Goal: Task Accomplishment & Management: Manage account settings

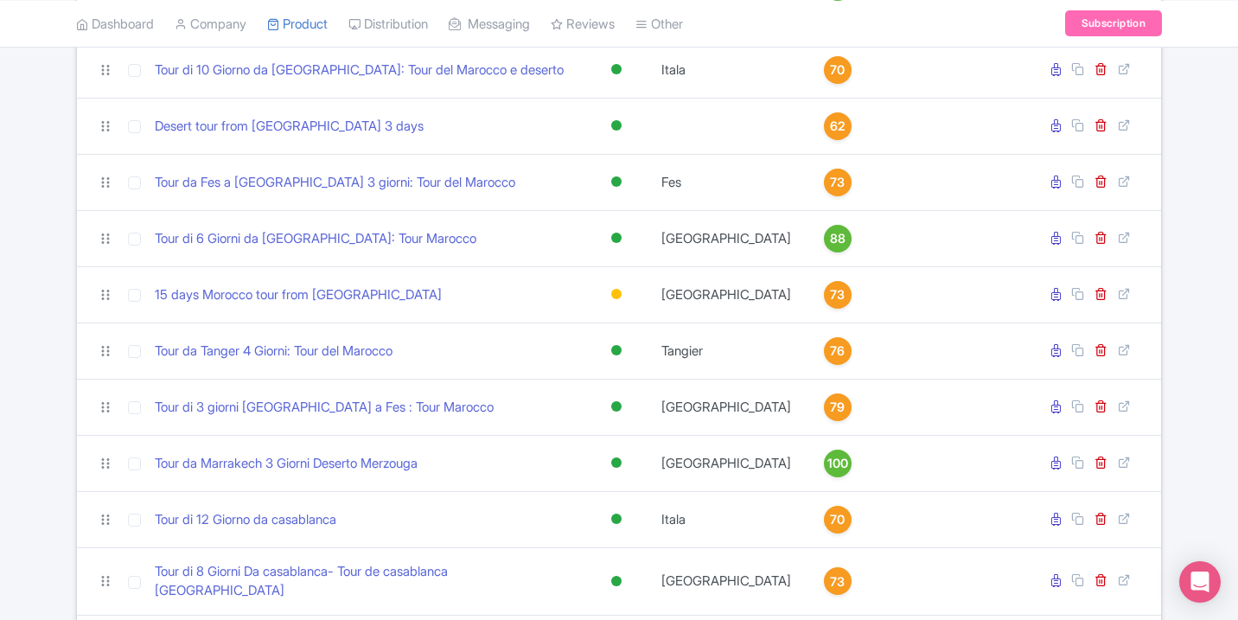
scroll to position [1554, 0]
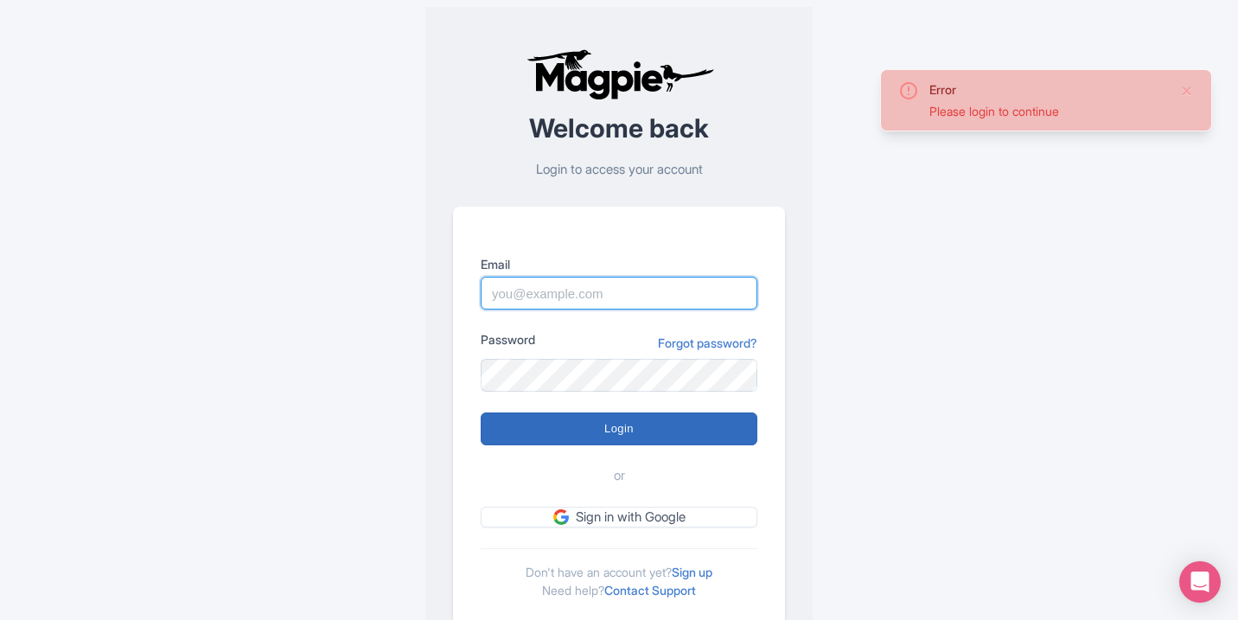
type input "marrakechcameltrips@gmail.com"
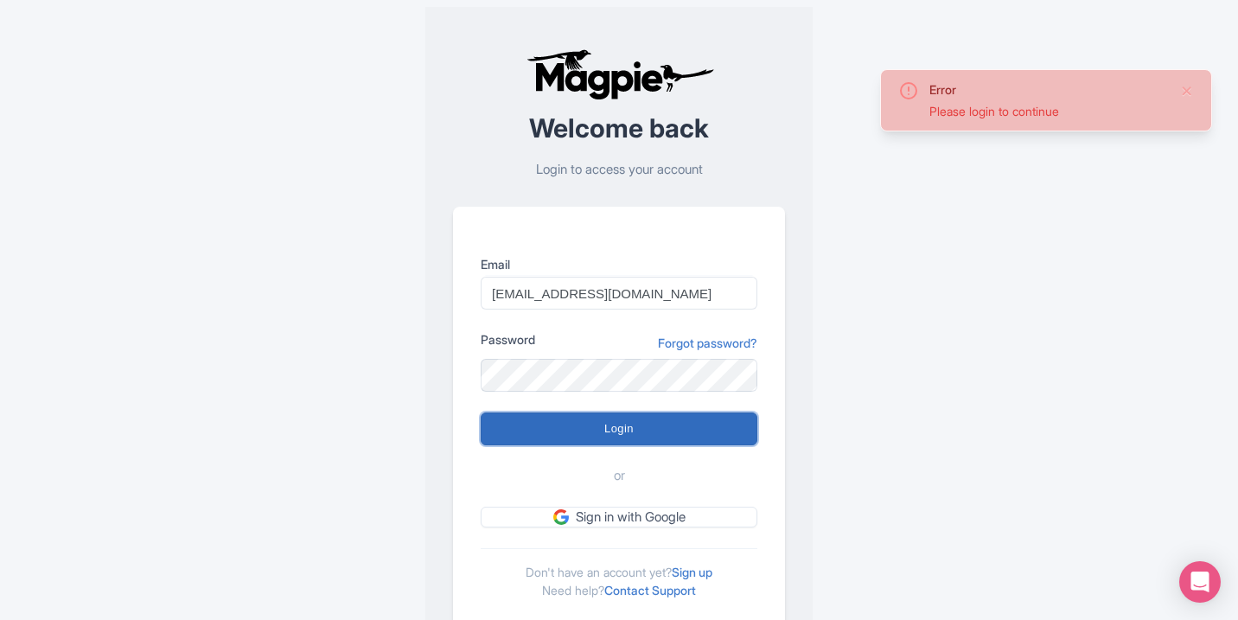
click at [655, 423] on input "Login" at bounding box center [619, 429] width 277 height 33
type input "Logging in..."
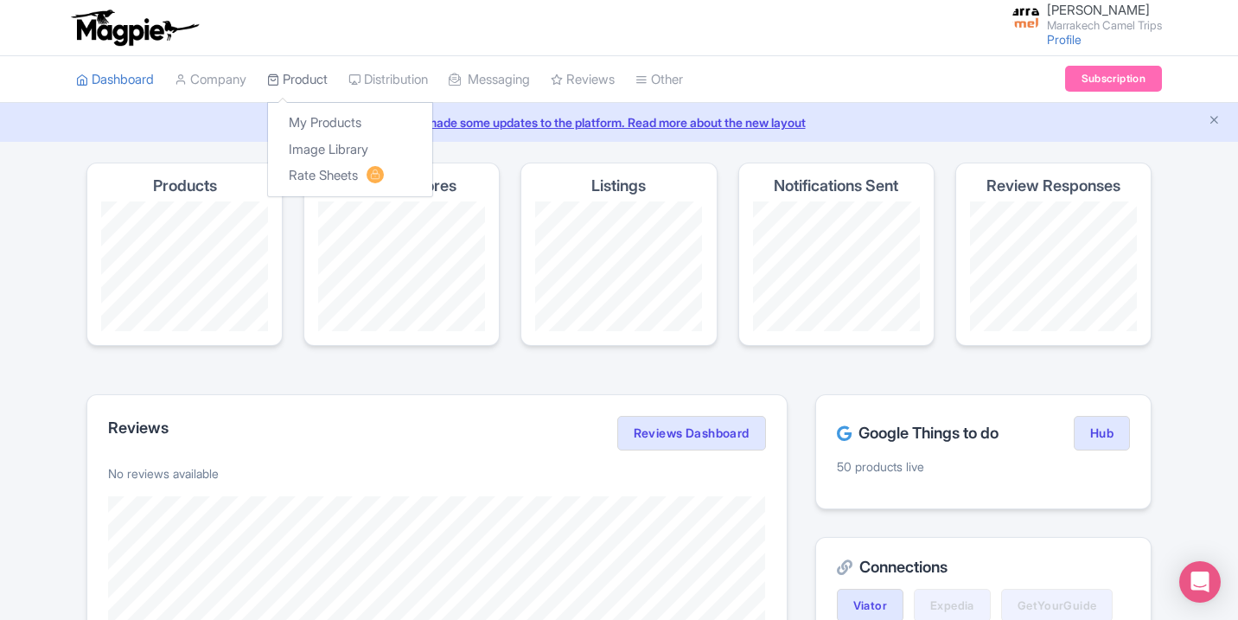
click at [306, 69] on link "Product" at bounding box center [297, 80] width 61 height 48
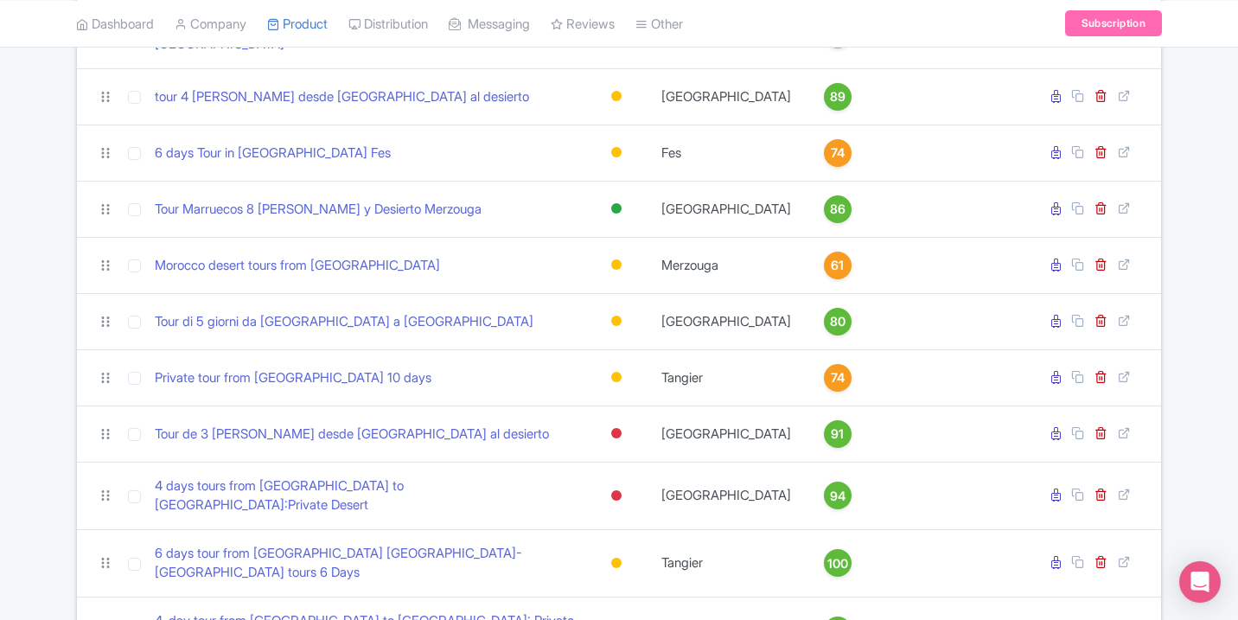
scroll to position [2490, 0]
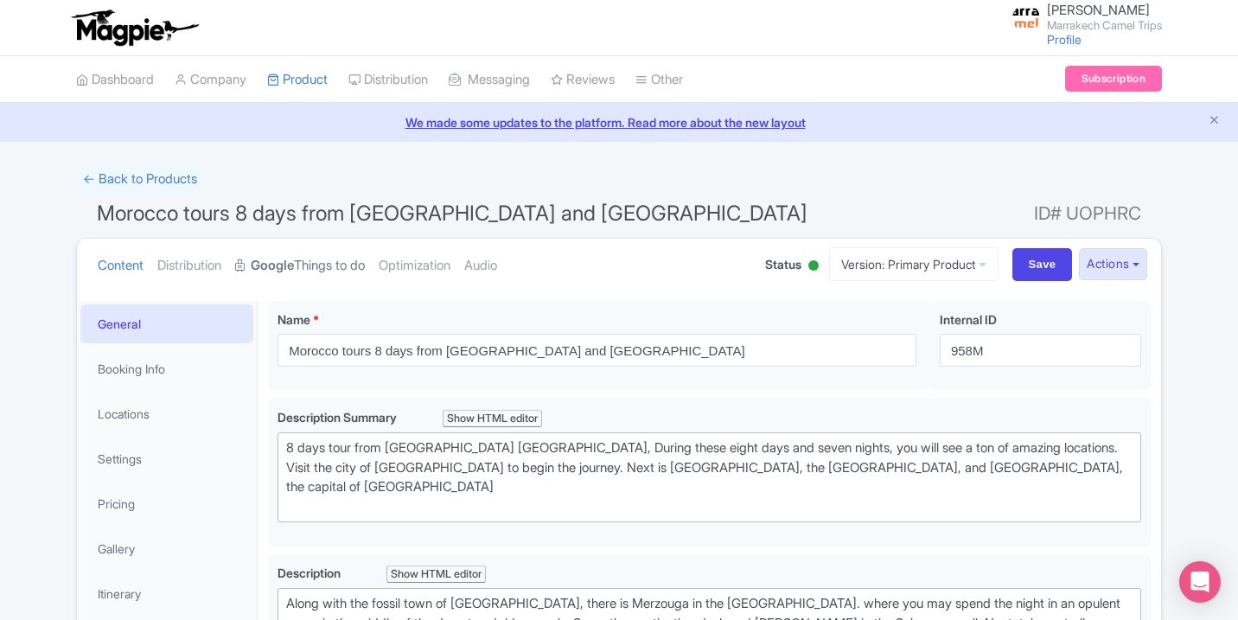
click at [323, 266] on link "Google Things to do" at bounding box center [300, 266] width 130 height 54
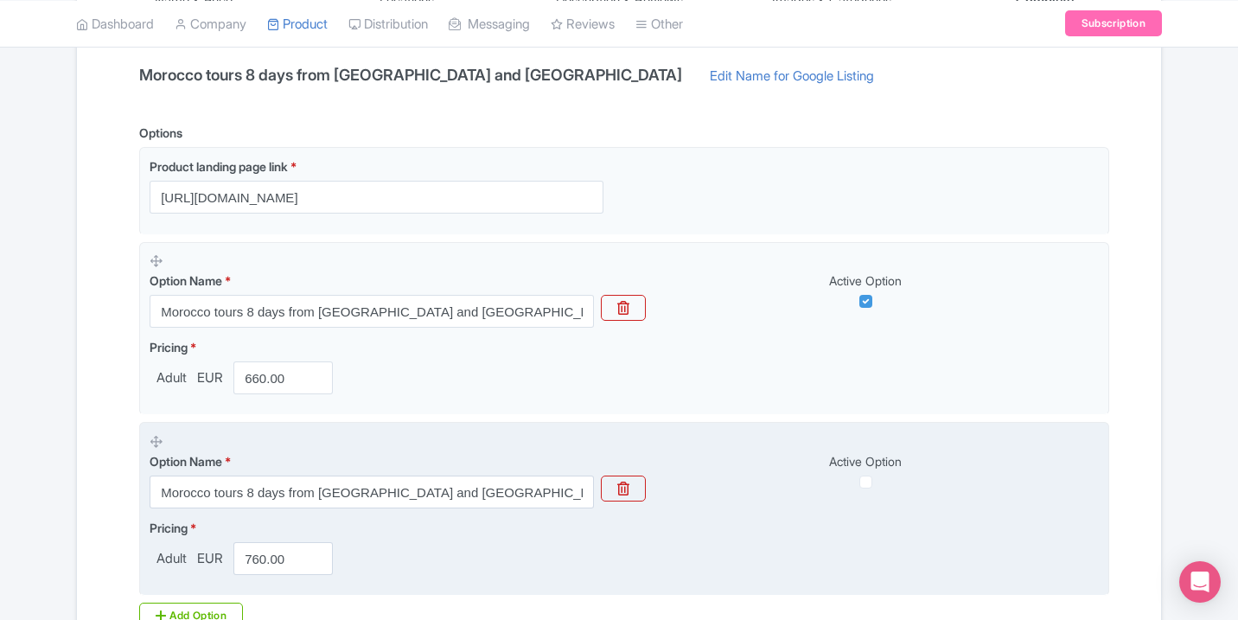
scroll to position [407, 0]
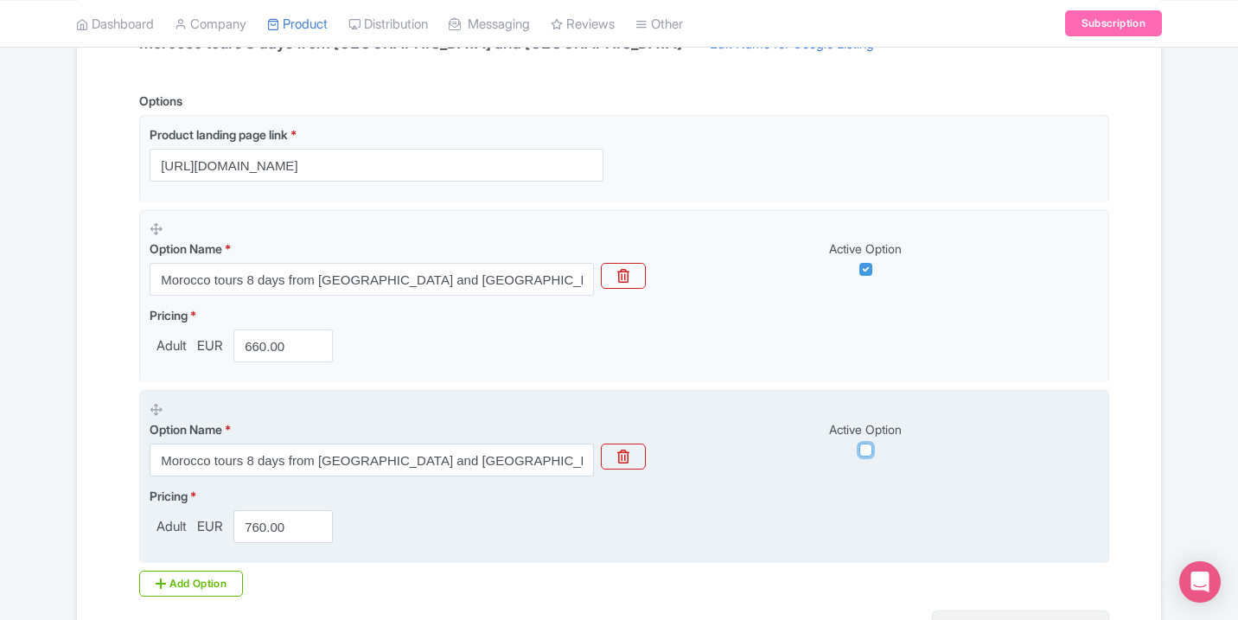
click at [861, 451] on input "checkbox" at bounding box center [866, 450] width 13 height 13
checkbox input "true"
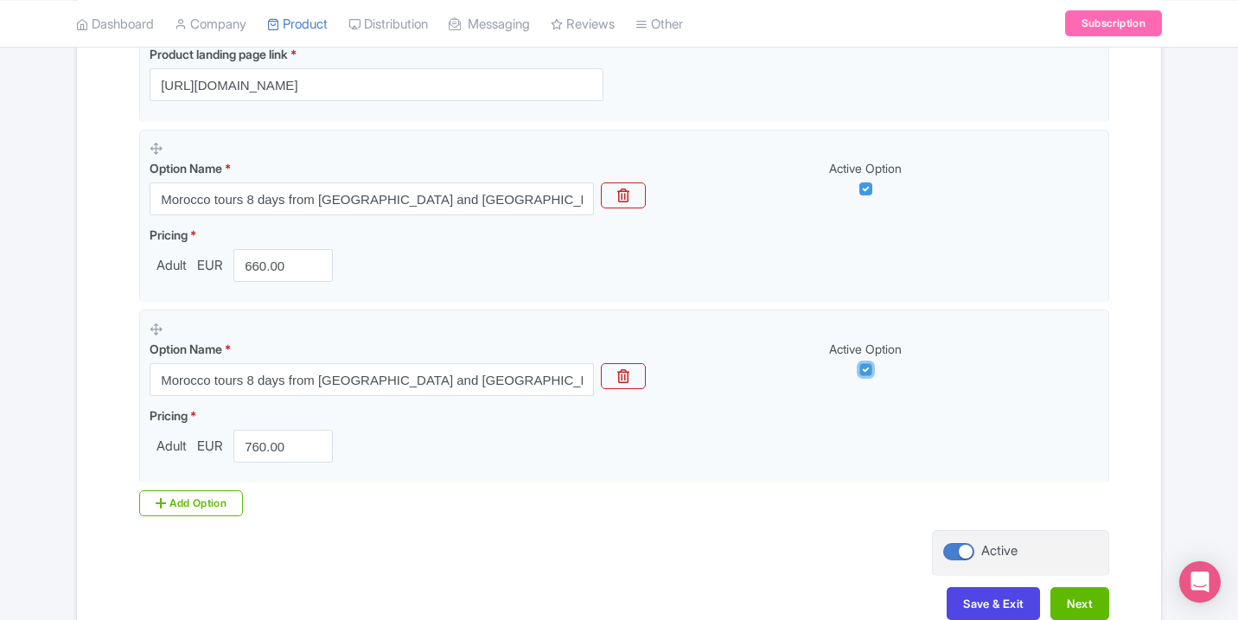
scroll to position [591, 0]
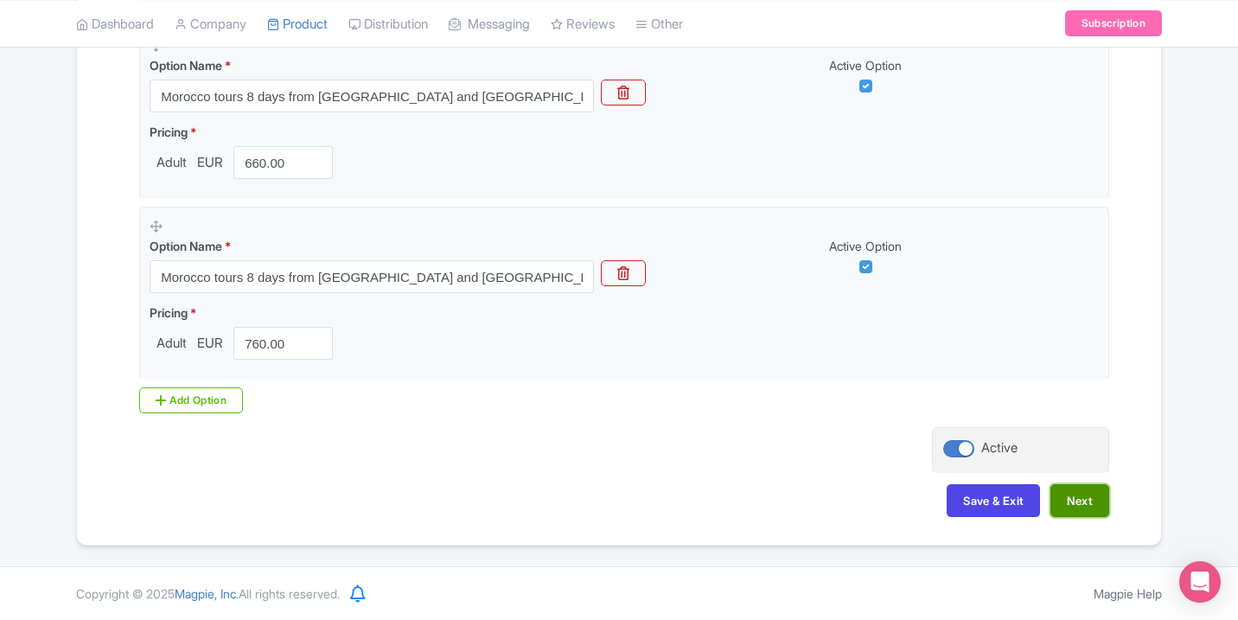
click at [1061, 502] on button "Next" at bounding box center [1080, 500] width 59 height 33
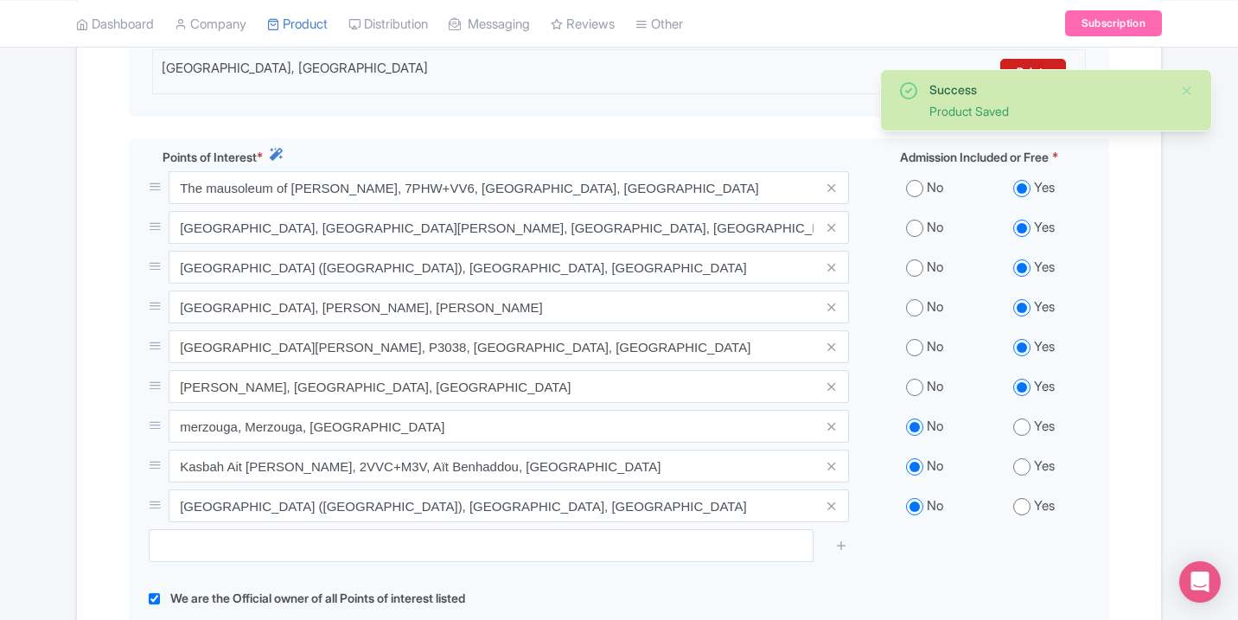
scroll to position [816, 0]
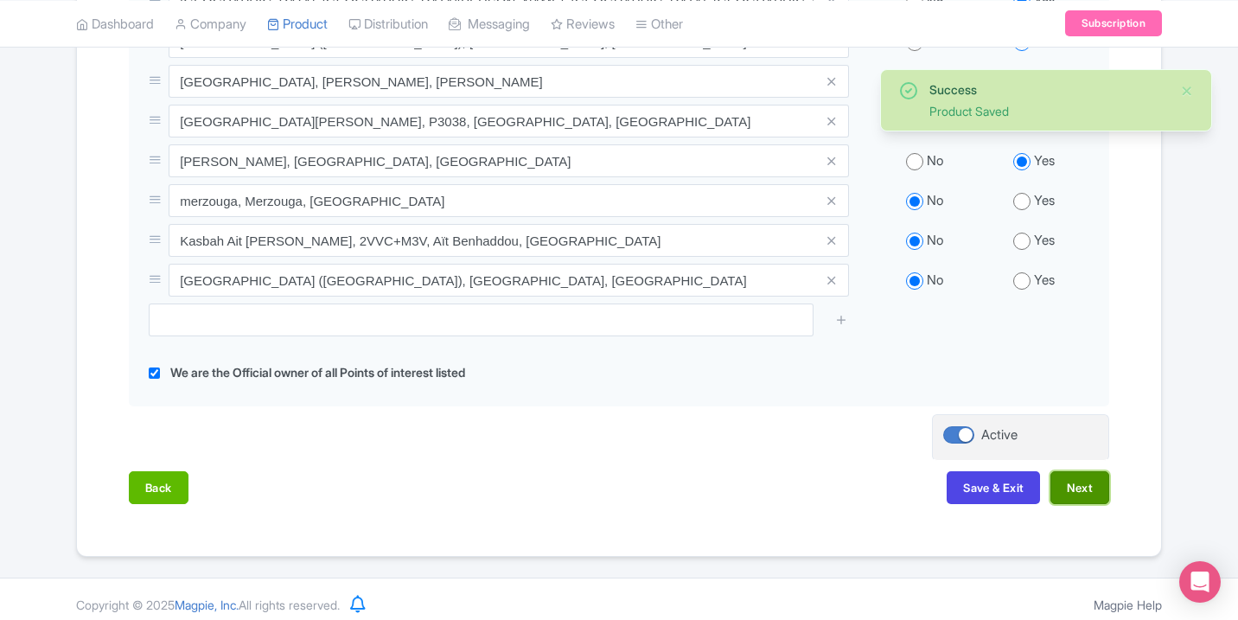
click at [1094, 477] on button "Next" at bounding box center [1080, 487] width 59 height 33
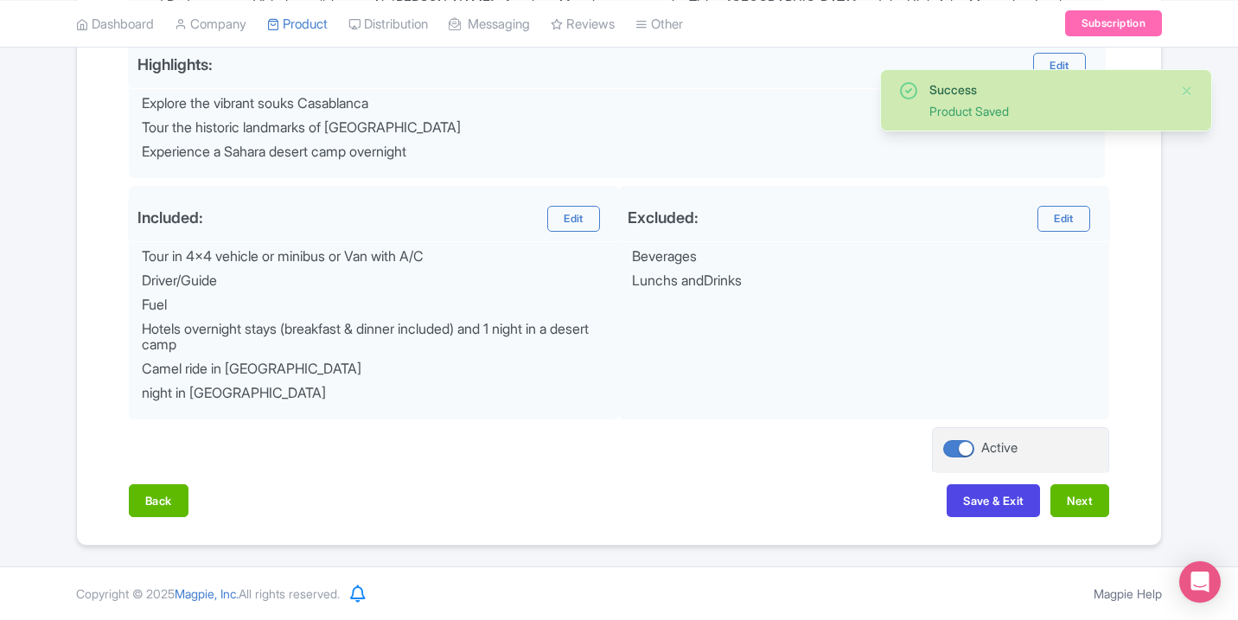
scroll to position [720, 0]
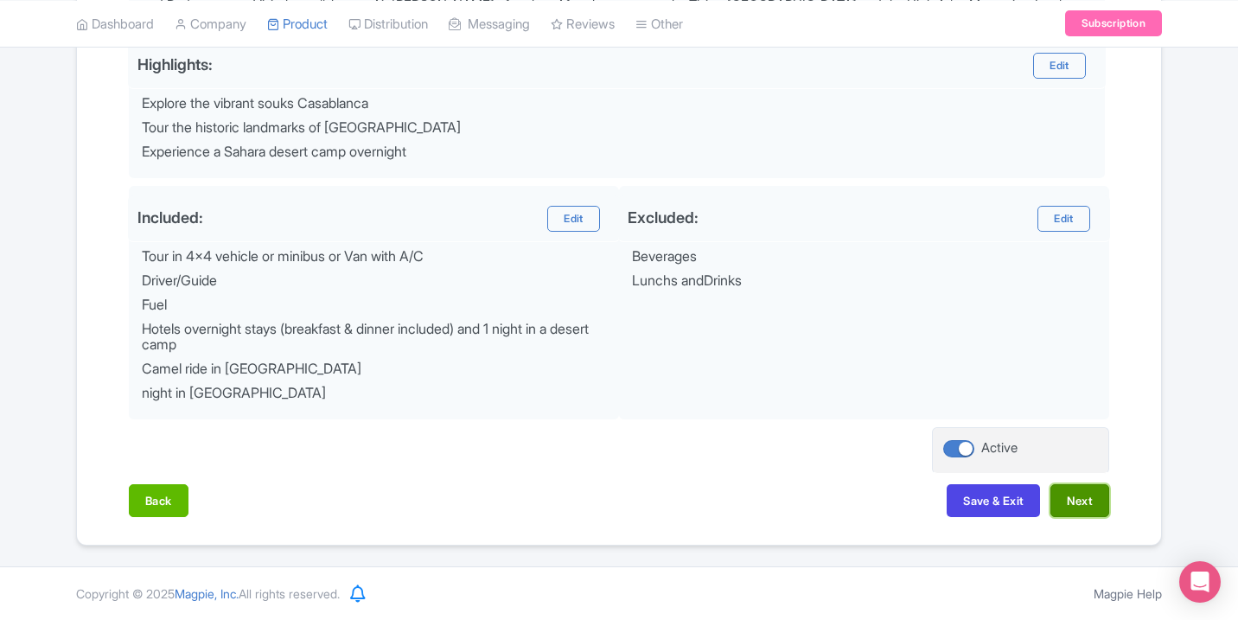
click at [1089, 513] on button "Next" at bounding box center [1080, 500] width 59 height 33
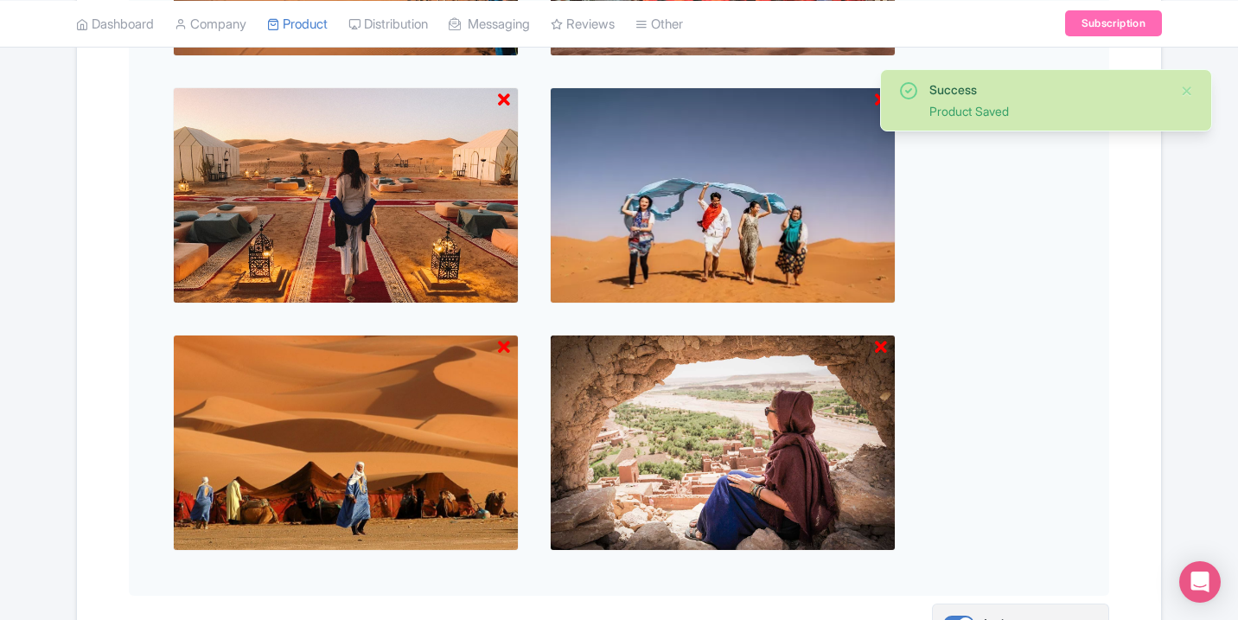
scroll to position [1270, 0]
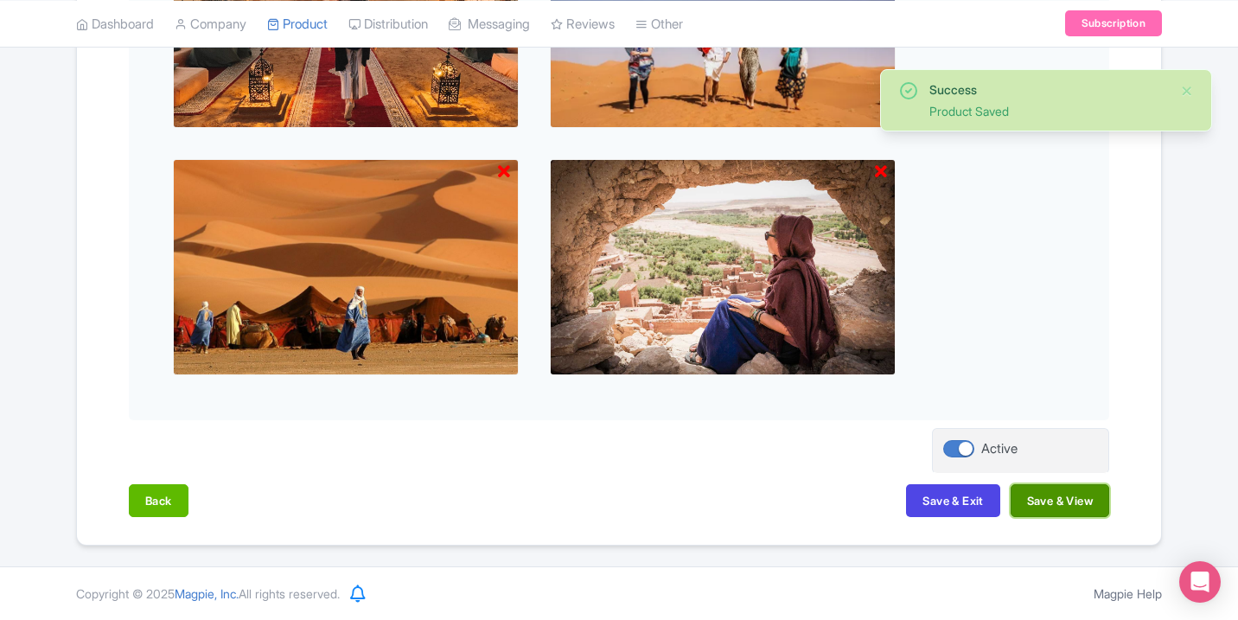
click at [1082, 504] on button "Save & View" at bounding box center [1060, 500] width 99 height 33
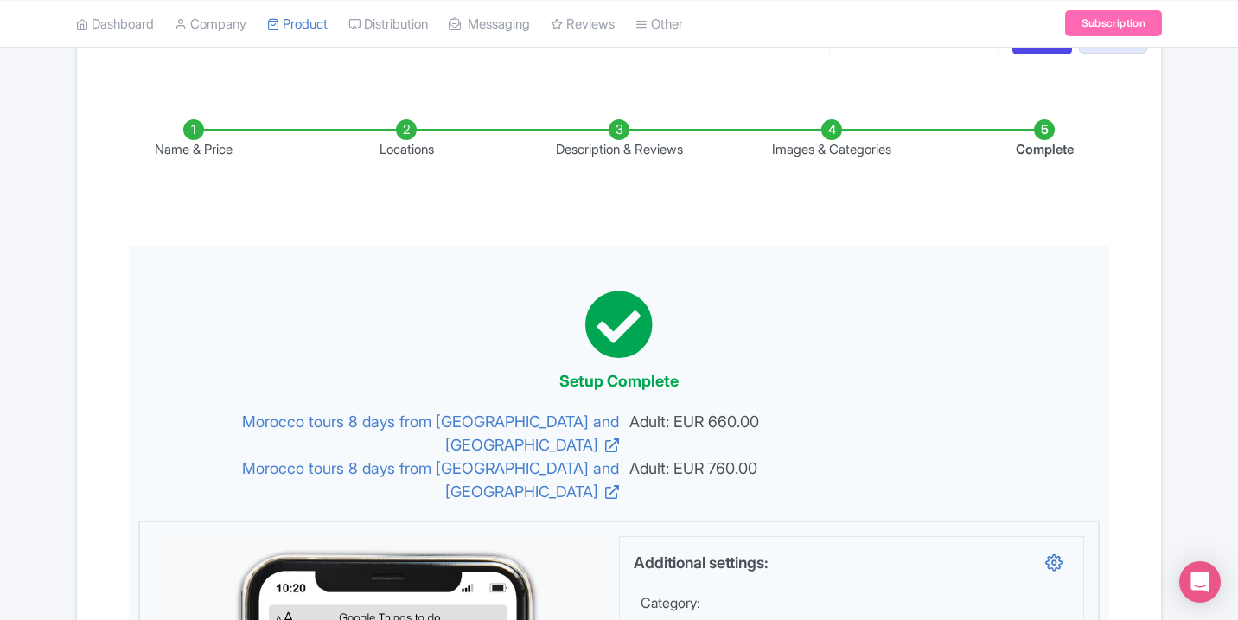
scroll to position [18, 0]
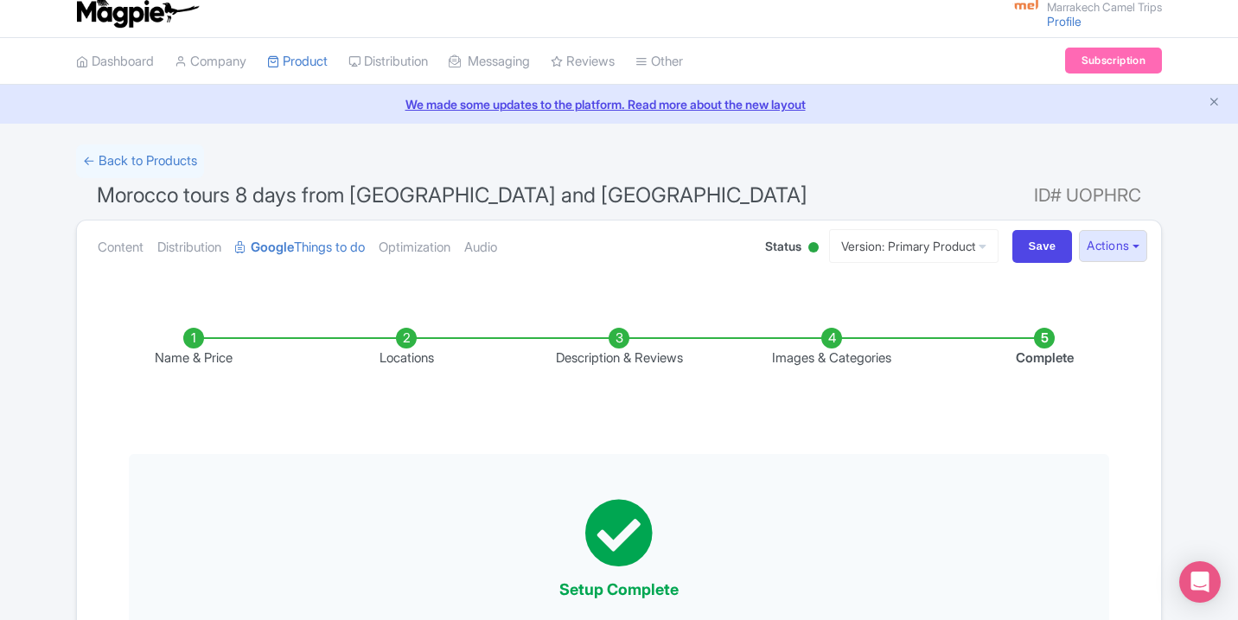
click at [272, 70] on li "Product My Products Image Library Rate Sheets" at bounding box center [297, 61] width 81 height 47
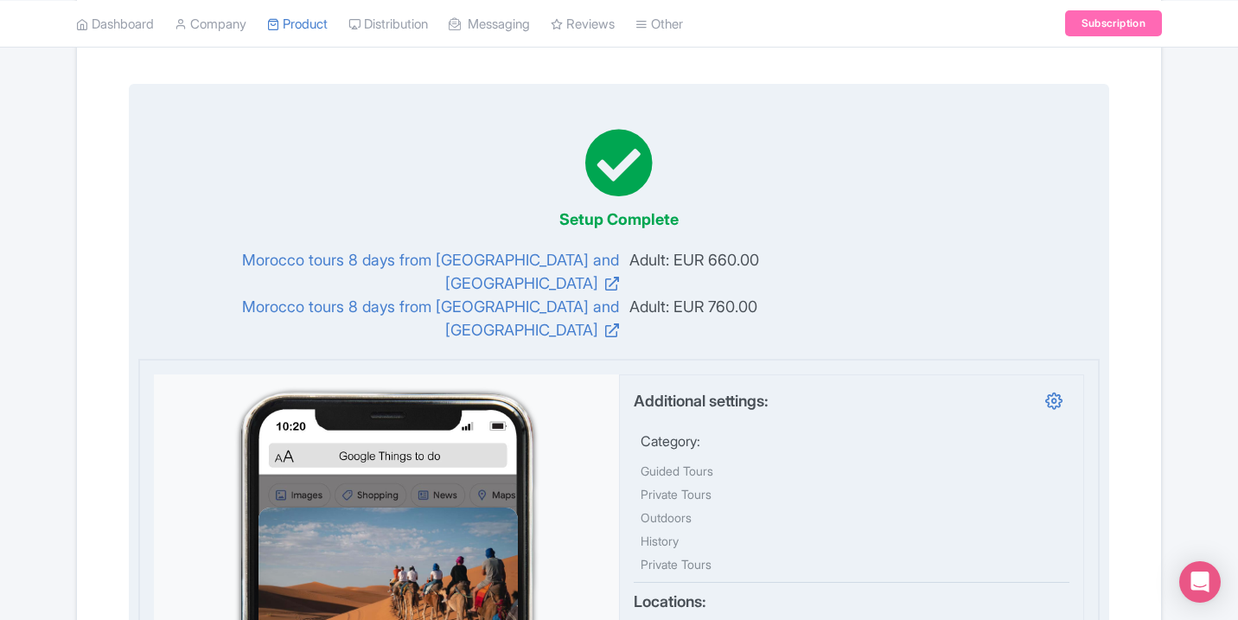
scroll to position [36, 0]
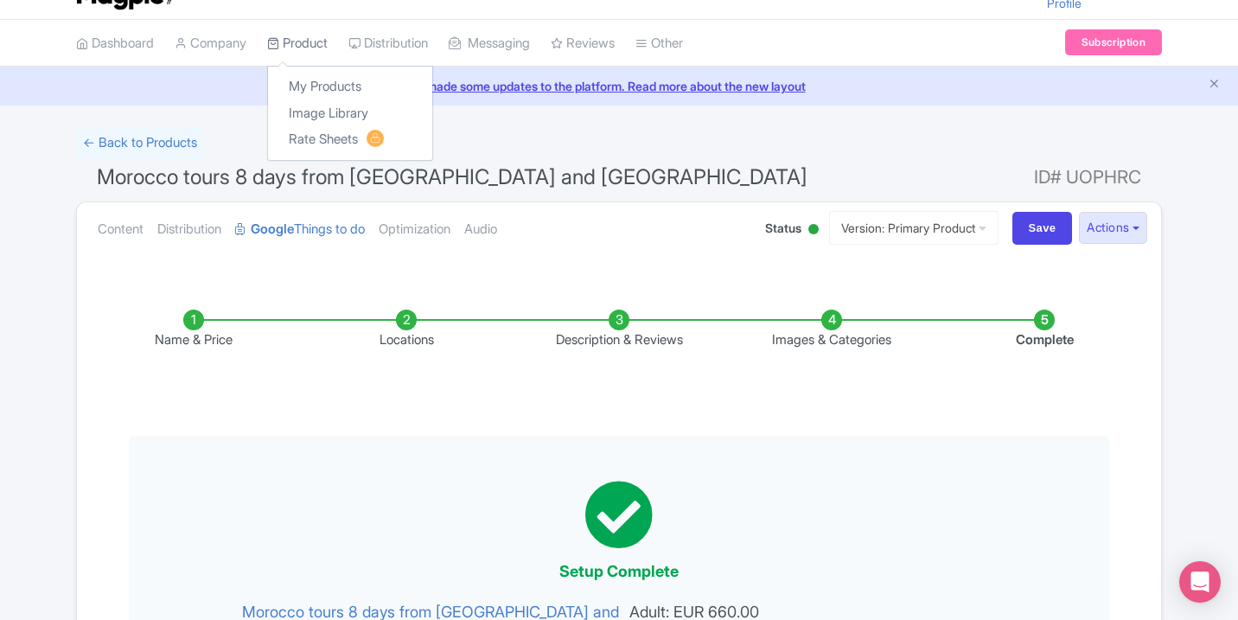
click at [310, 53] on link "Product" at bounding box center [297, 44] width 61 height 48
click at [322, 68] on div "My Products Image Library Rate Sheets" at bounding box center [350, 113] width 166 height 95
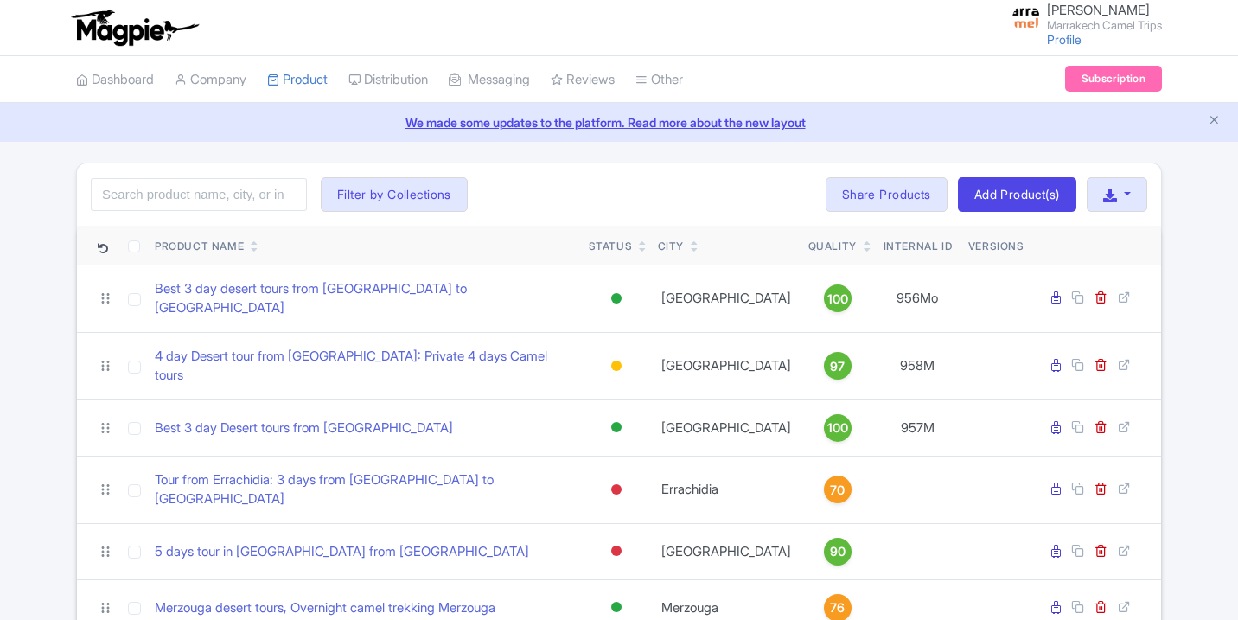
scroll to position [287, 0]
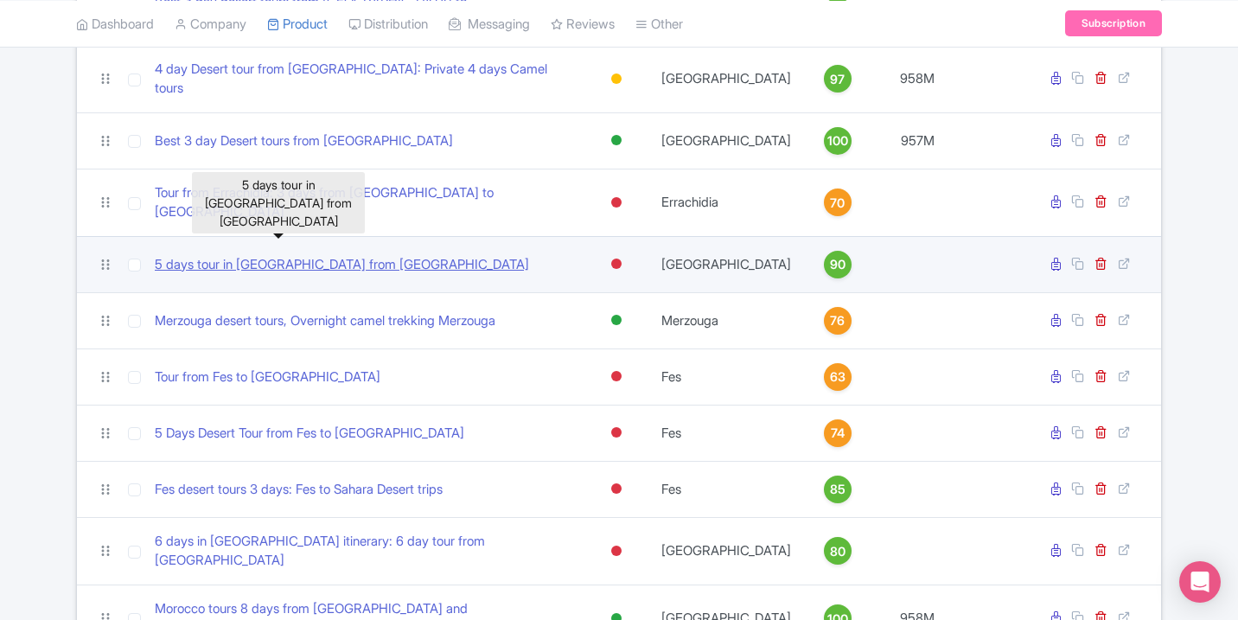
click at [331, 255] on link "5 days tour in [GEOGRAPHIC_DATA] from [GEOGRAPHIC_DATA]" at bounding box center [342, 265] width 374 height 20
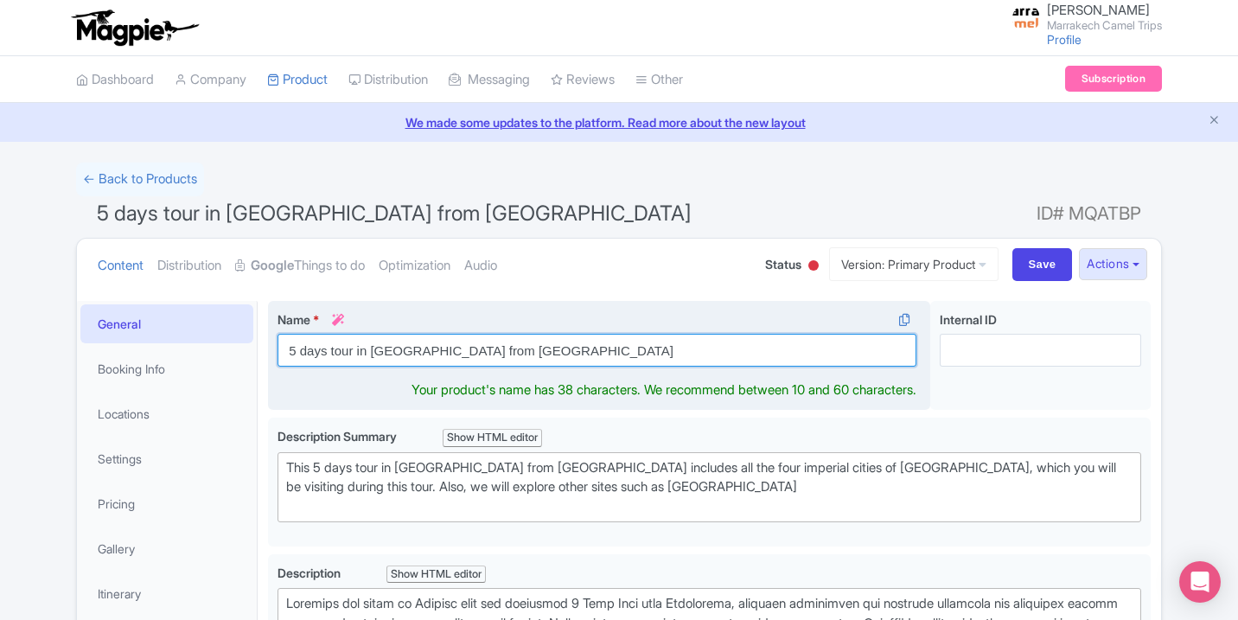
click at [549, 356] on input "5 days tour in [GEOGRAPHIC_DATA] from [GEOGRAPHIC_DATA]" at bounding box center [597, 350] width 639 height 33
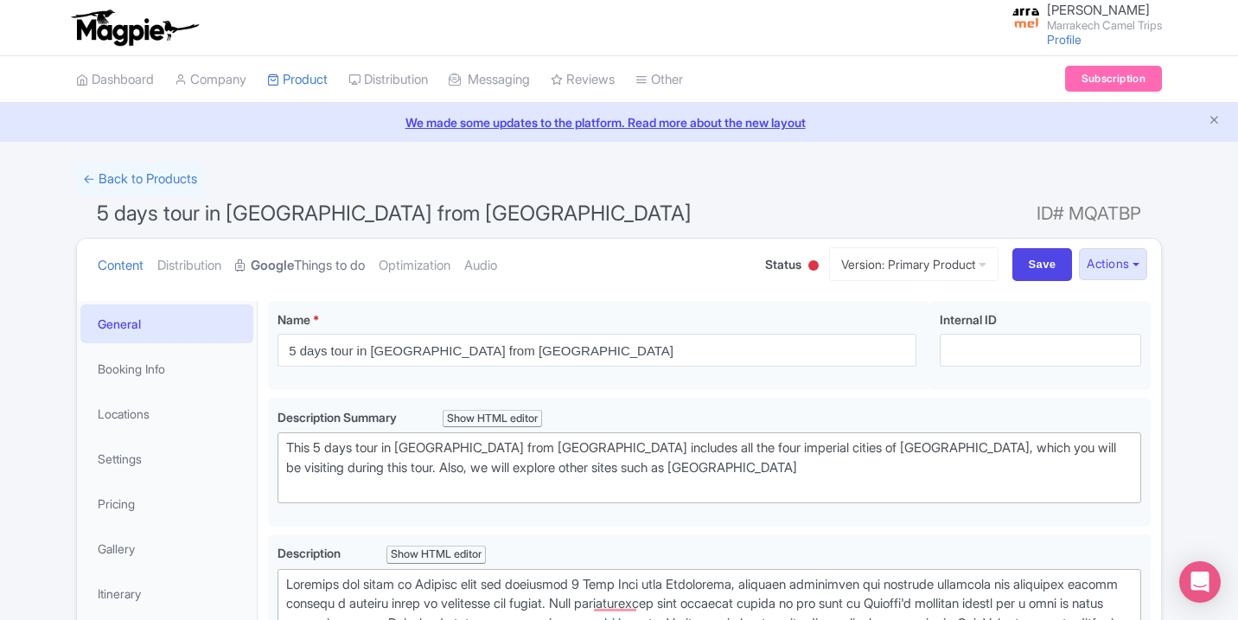
click at [333, 279] on link "Google Things to do" at bounding box center [300, 266] width 130 height 54
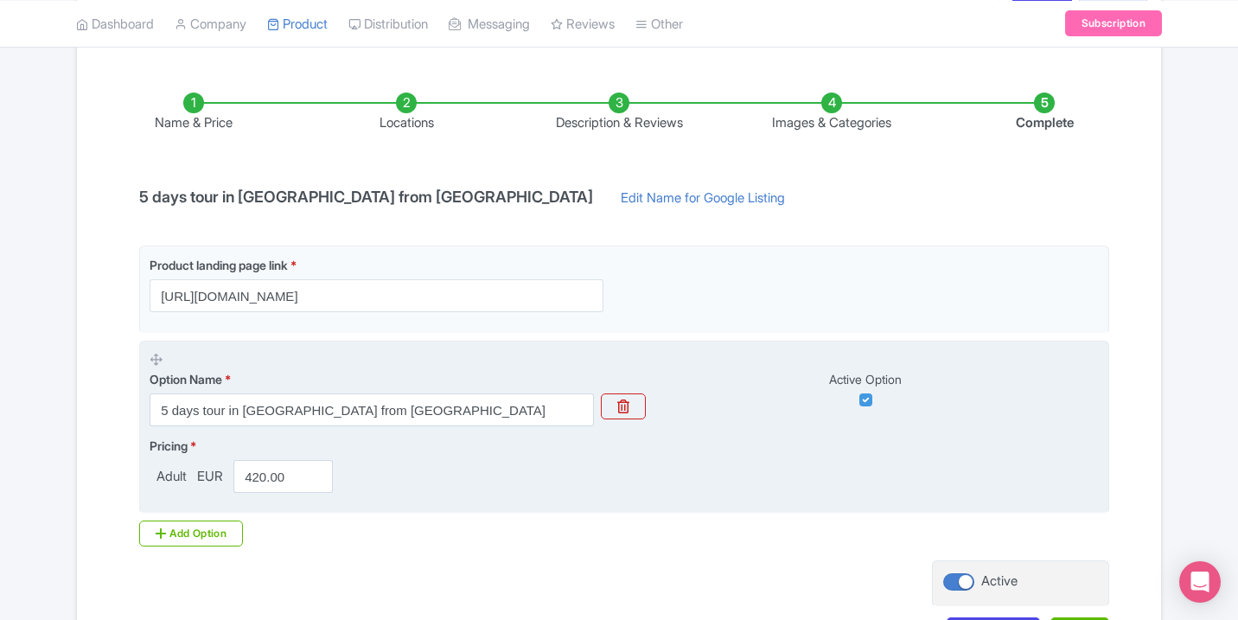
scroll to position [327, 0]
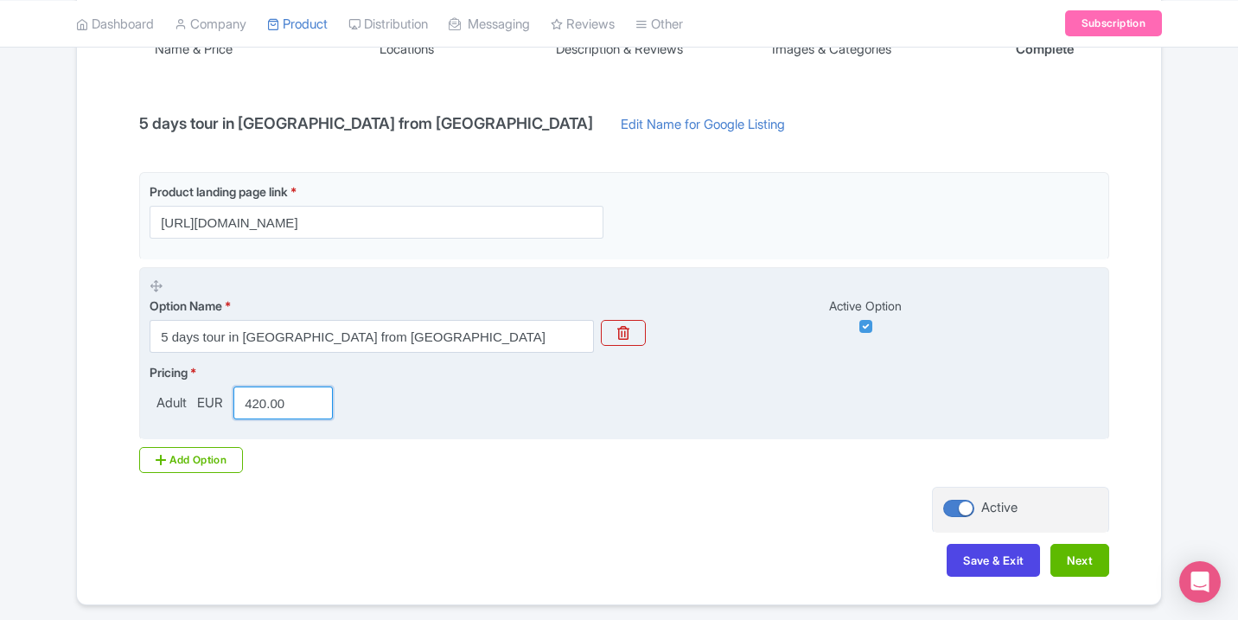
drag, startPoint x: 265, startPoint y: 402, endPoint x: 250, endPoint y: 402, distance: 15.6
click at [250, 402] on input "420.00" at bounding box center [282, 403] width 99 height 33
drag, startPoint x: 260, startPoint y: 409, endPoint x: 260, endPoint y: 399, distance: 10.4
click at [247, 403] on input "420.00" at bounding box center [282, 403] width 99 height 33
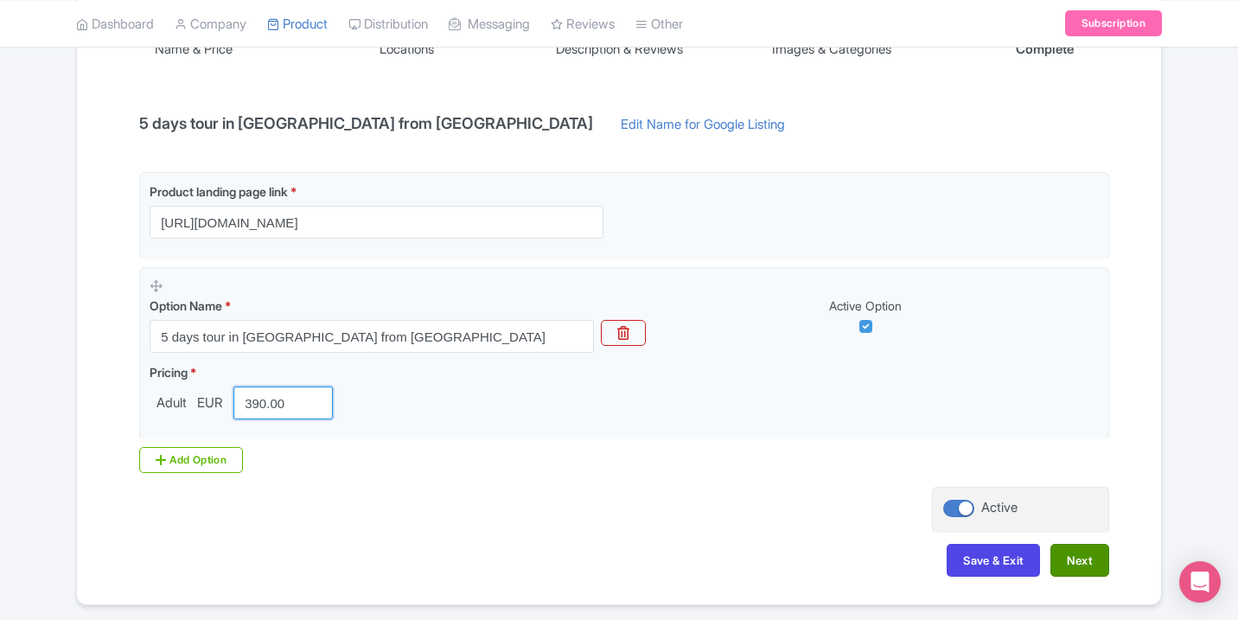
type input "390.00"
click at [1097, 560] on button "Next" at bounding box center [1080, 560] width 59 height 33
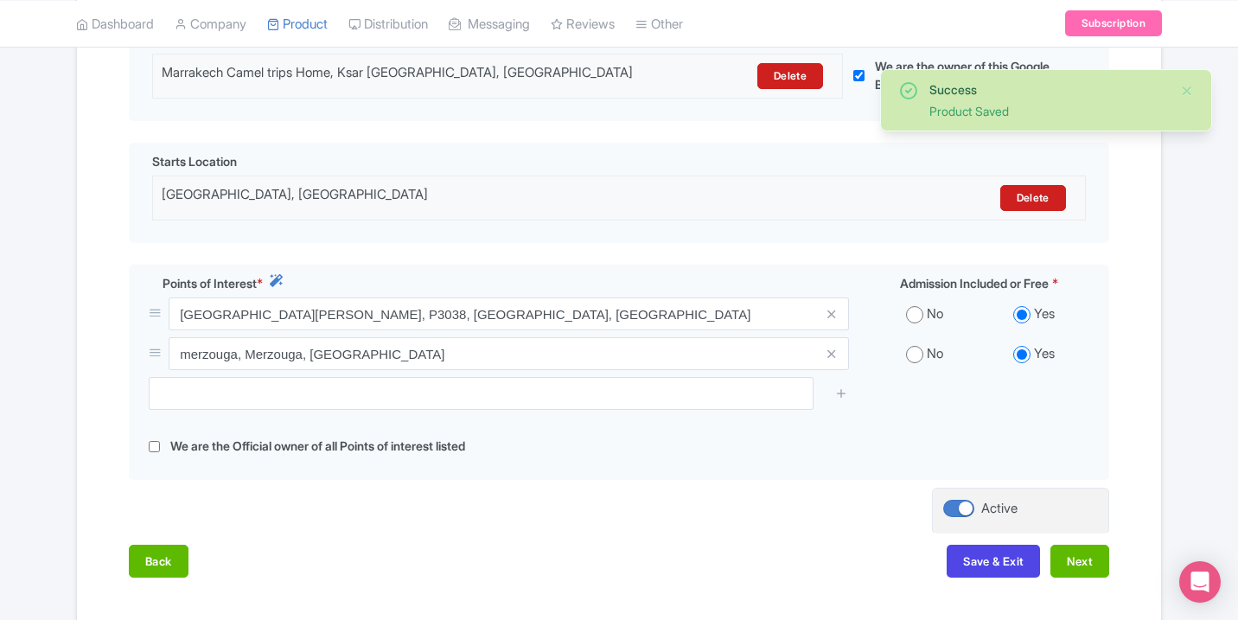
scroll to position [538, 0]
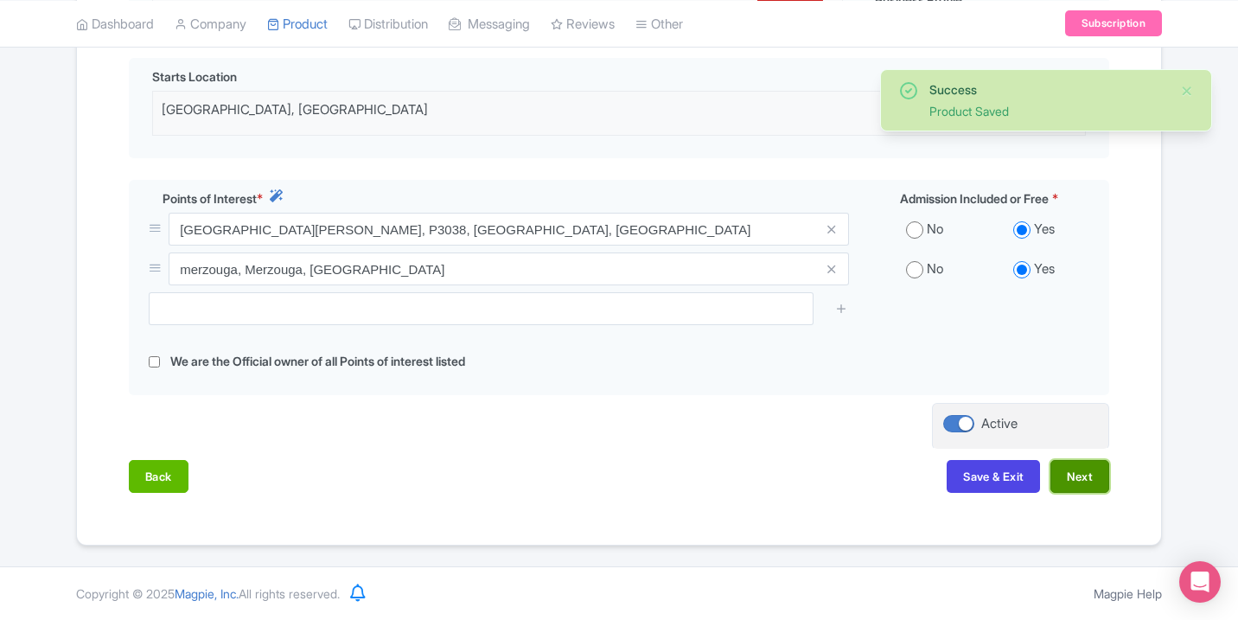
click at [1091, 483] on button "Next" at bounding box center [1080, 476] width 59 height 33
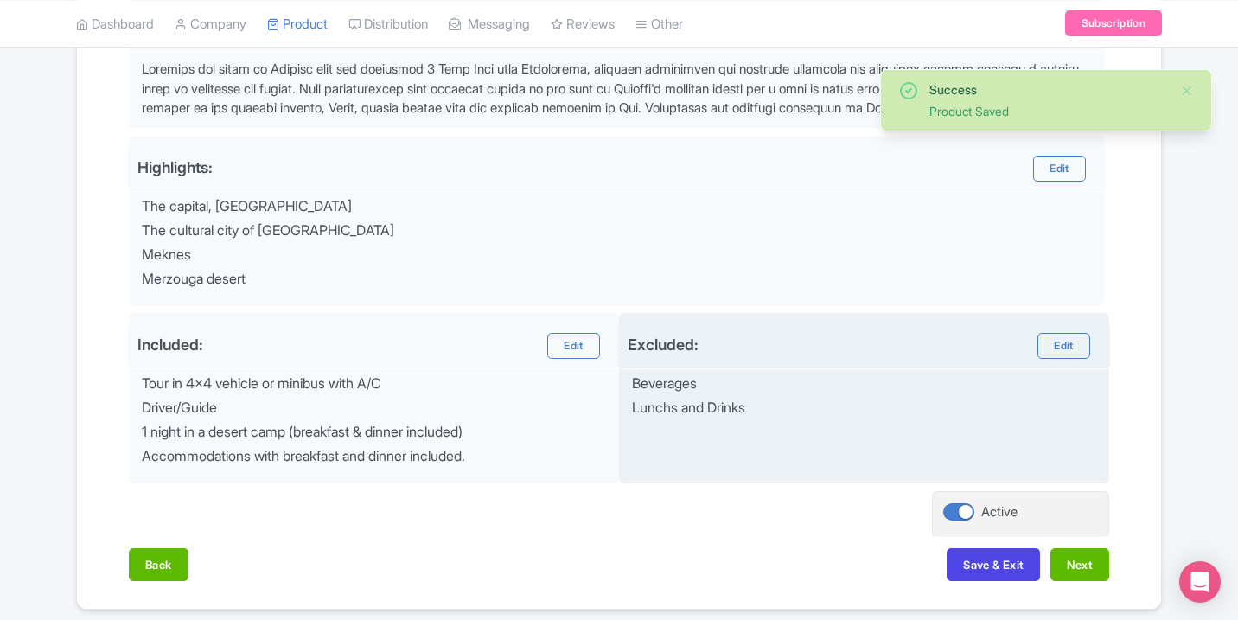
scroll to position [681, 0]
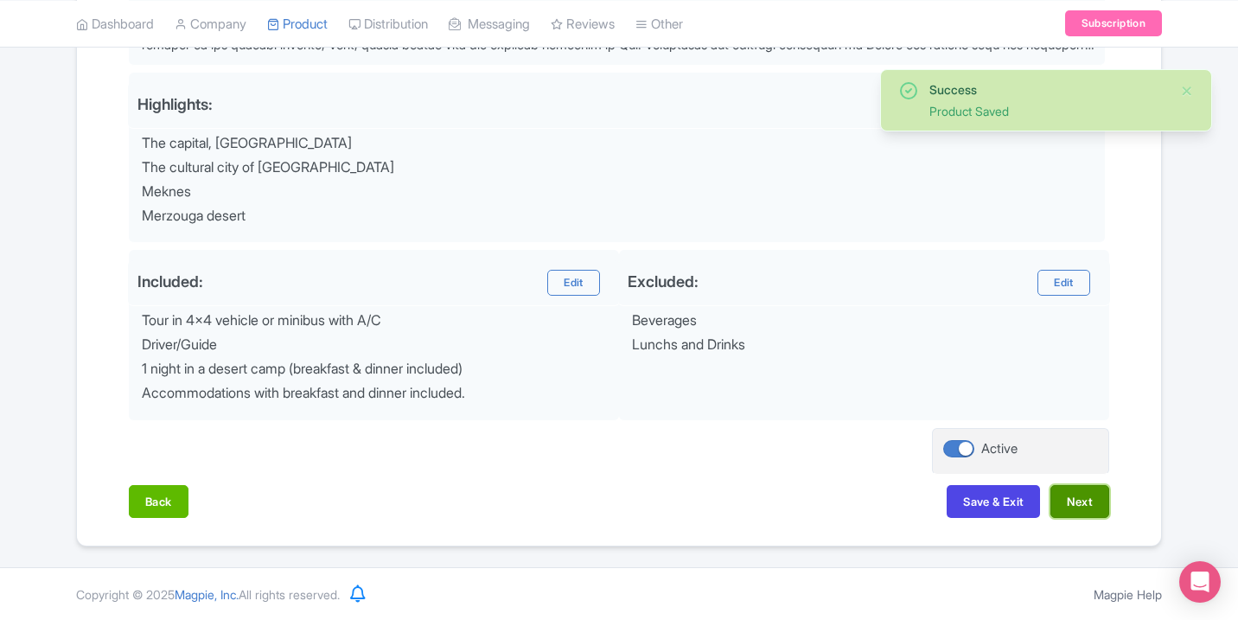
click at [1107, 507] on button "Next" at bounding box center [1080, 501] width 59 height 33
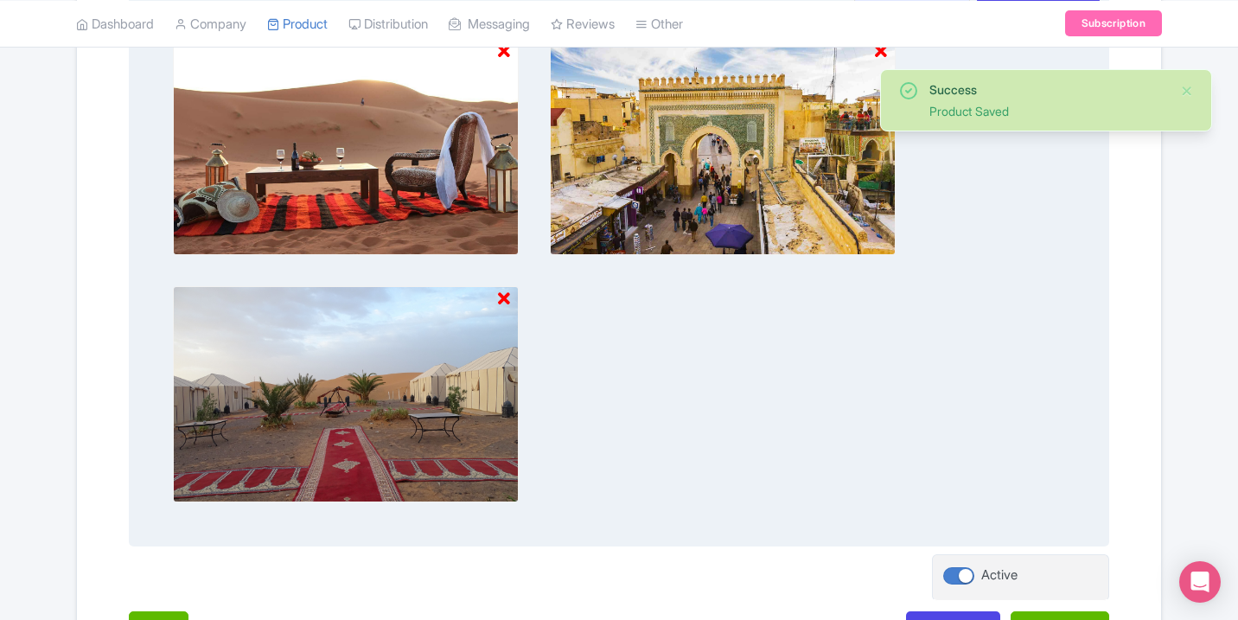
scroll to position [742, 0]
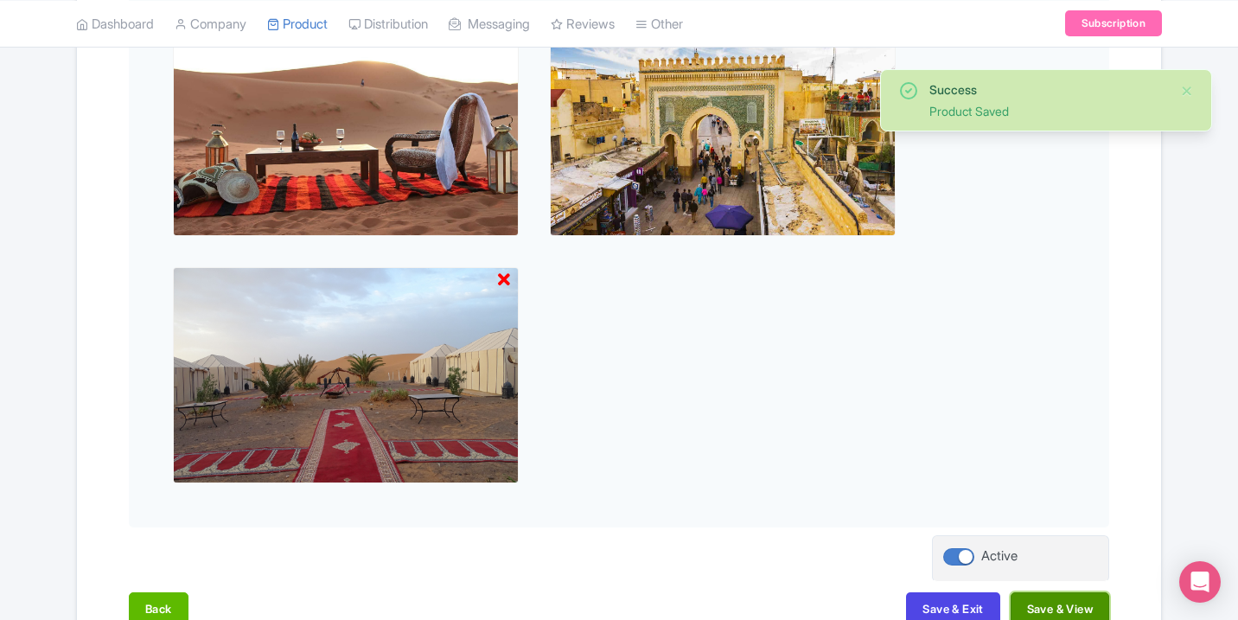
click at [1054, 608] on button "Save & View" at bounding box center [1060, 608] width 99 height 33
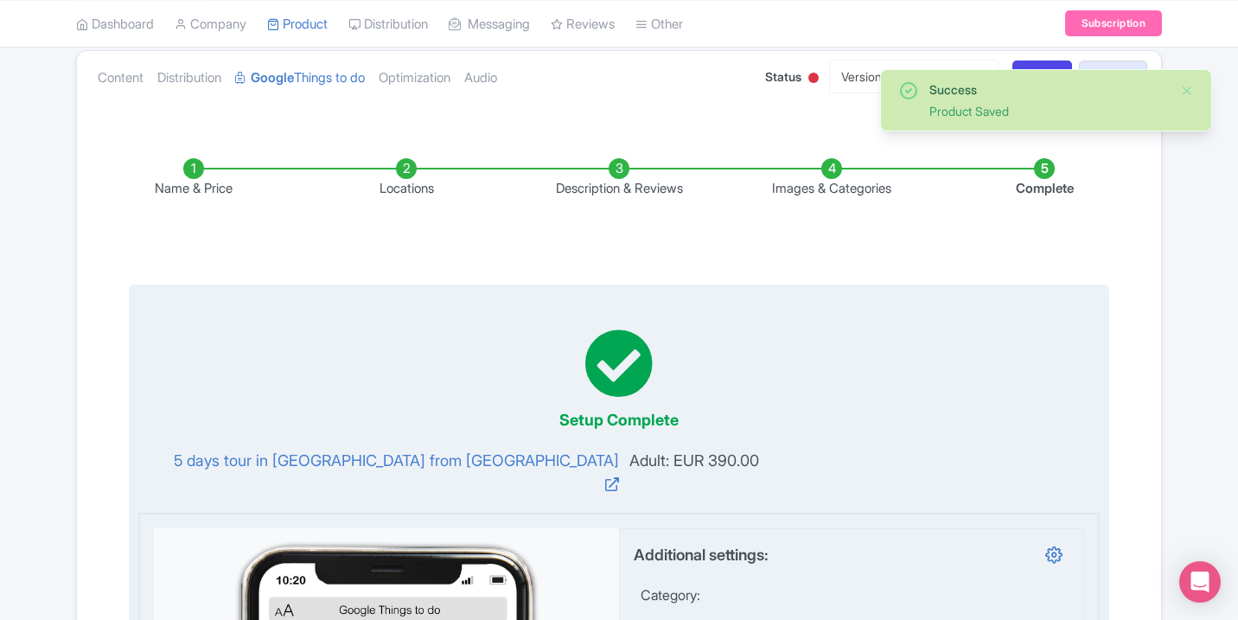
scroll to position [178, 0]
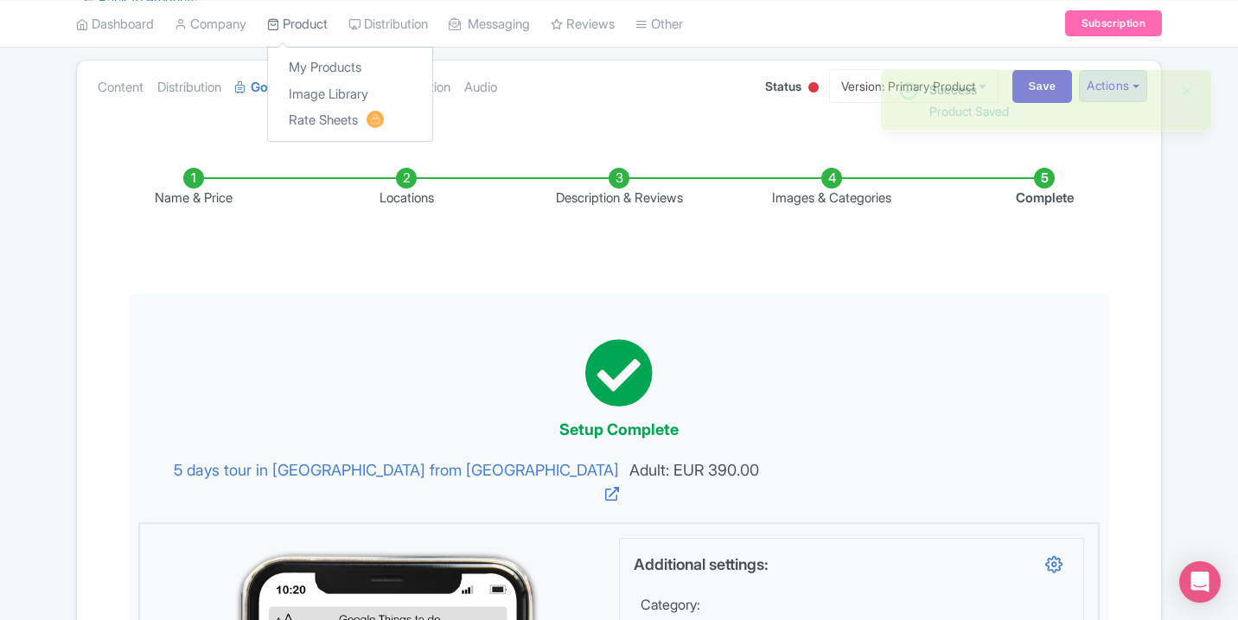
click at [290, 29] on link "Product" at bounding box center [297, 24] width 61 height 48
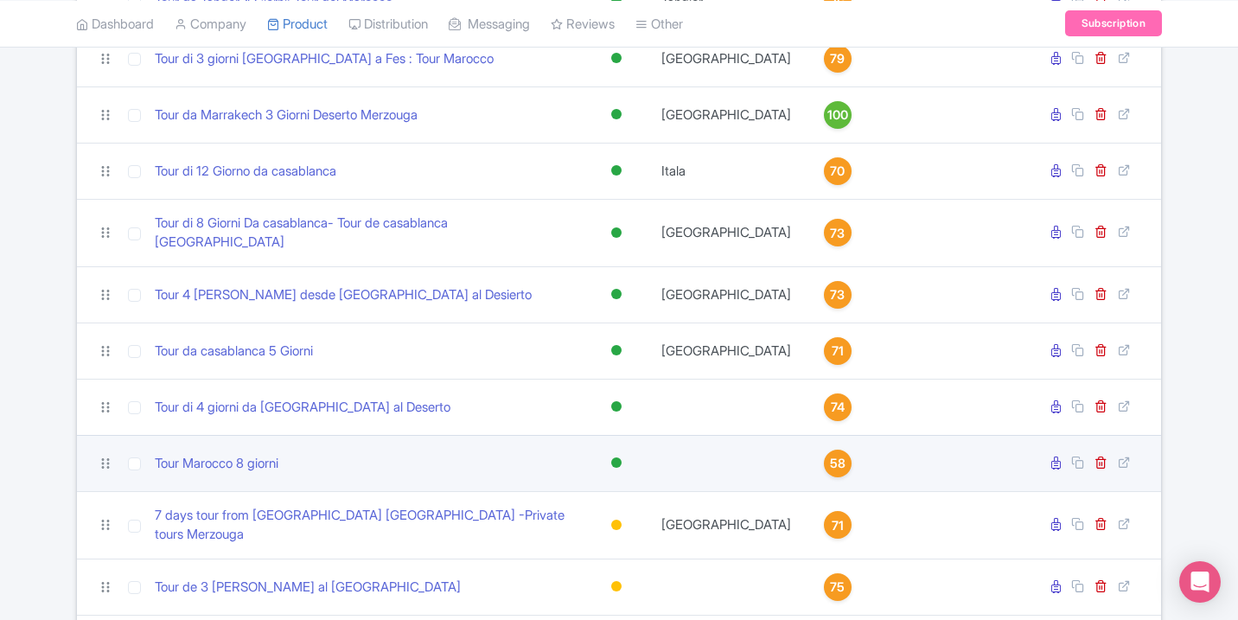
scroll to position [1757, 0]
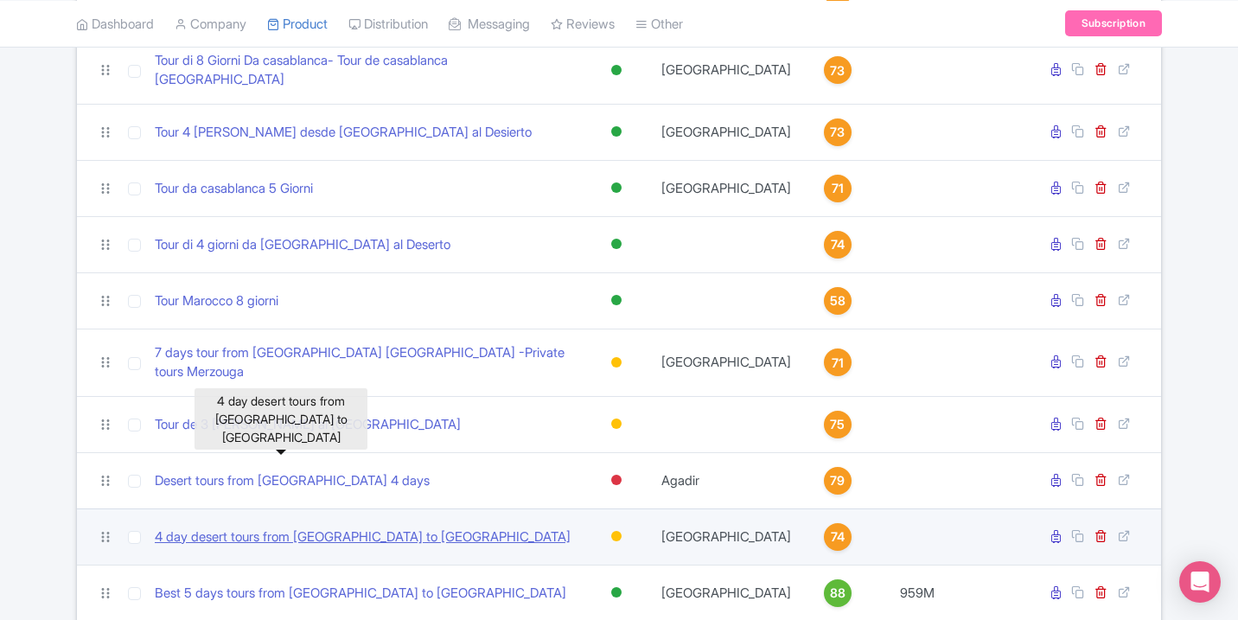
click at [331, 528] on link "4 day desert tours from Marrakech to Fes" at bounding box center [363, 538] width 416 height 20
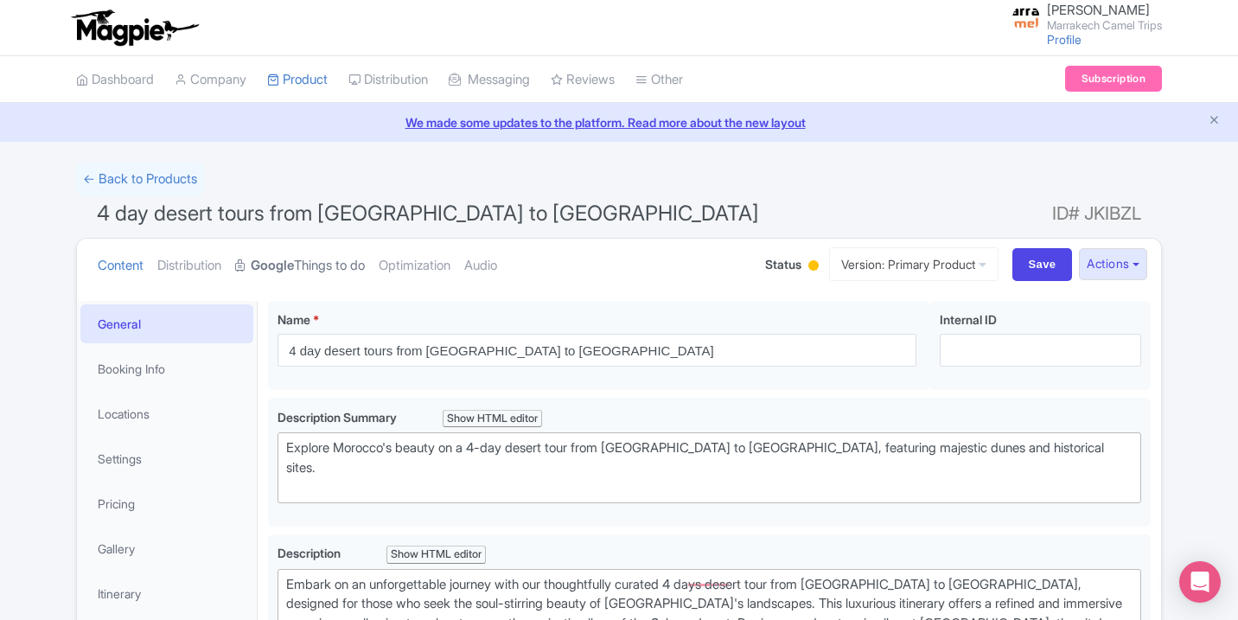
click at [324, 267] on link "Google Things to do" at bounding box center [300, 266] width 130 height 54
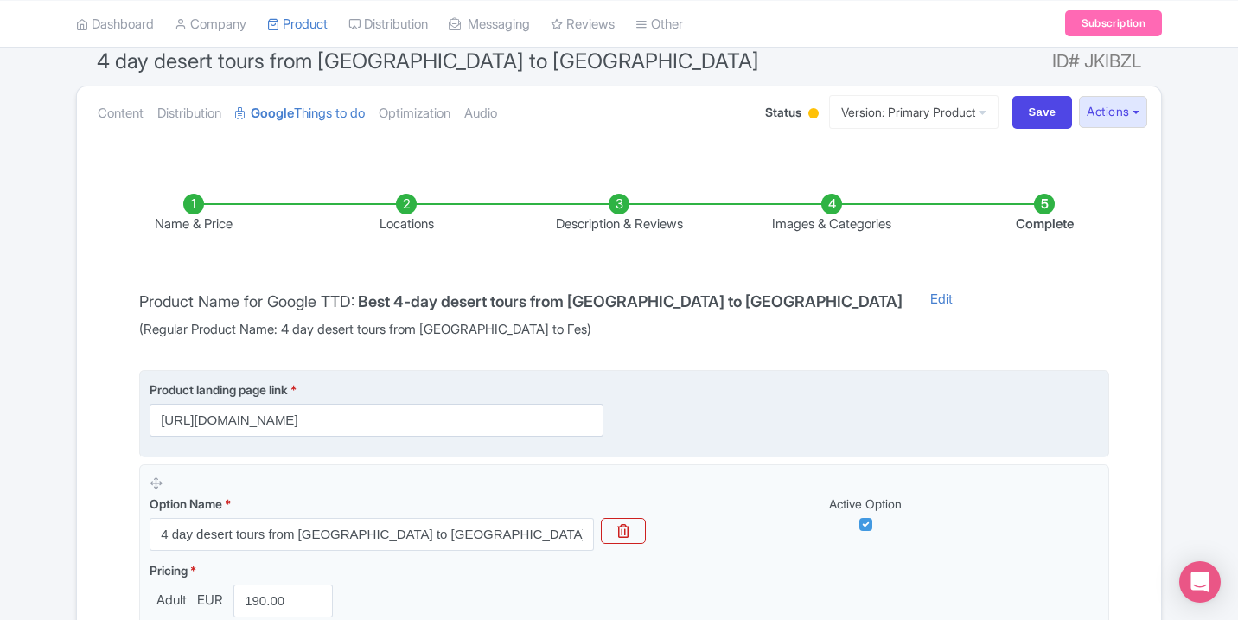
scroll to position [282, 0]
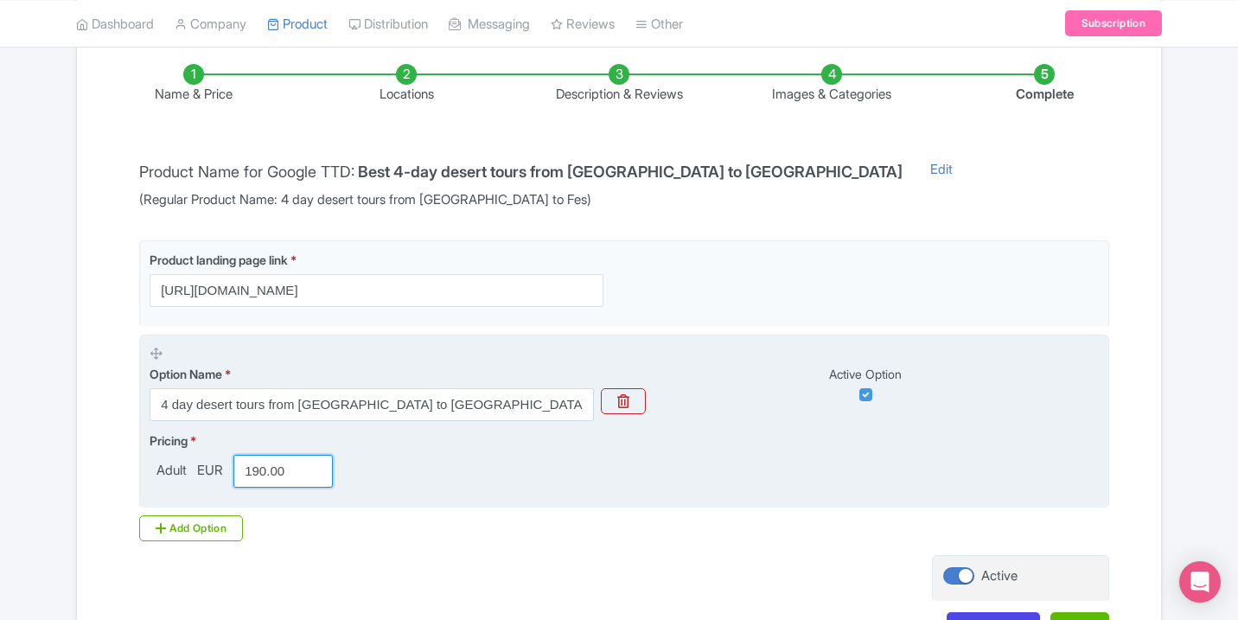
drag, startPoint x: 265, startPoint y: 470, endPoint x: 252, endPoint y: 473, distance: 13.4
click at [252, 473] on input "190.00" at bounding box center [282, 471] width 99 height 33
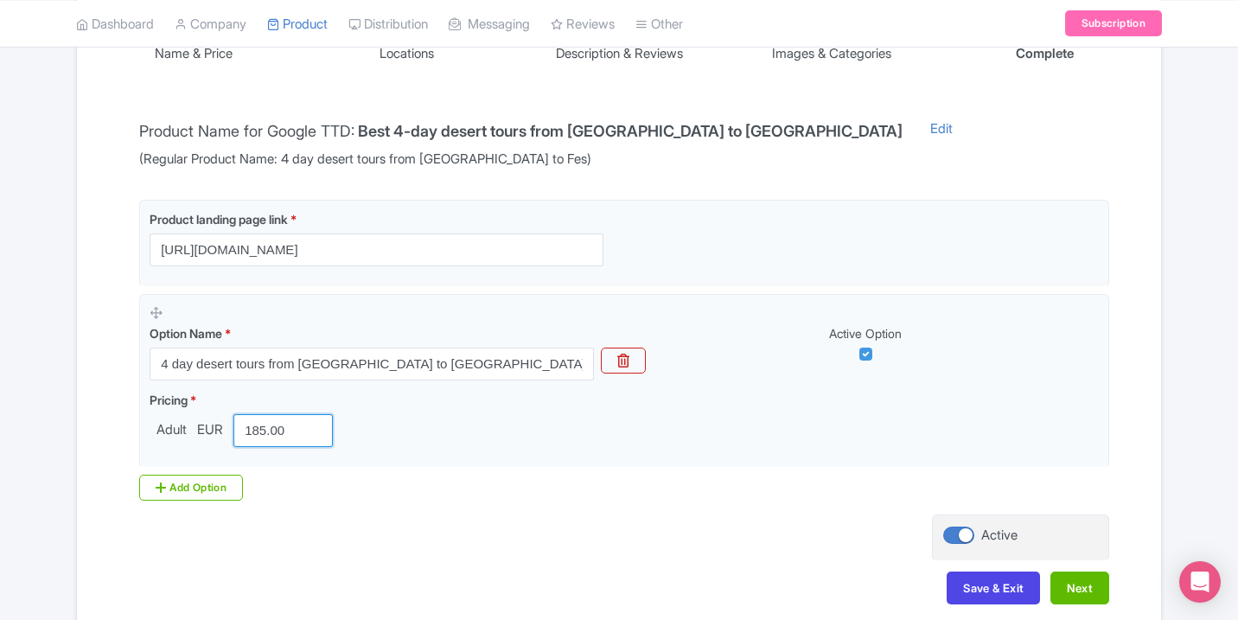
scroll to position [409, 0]
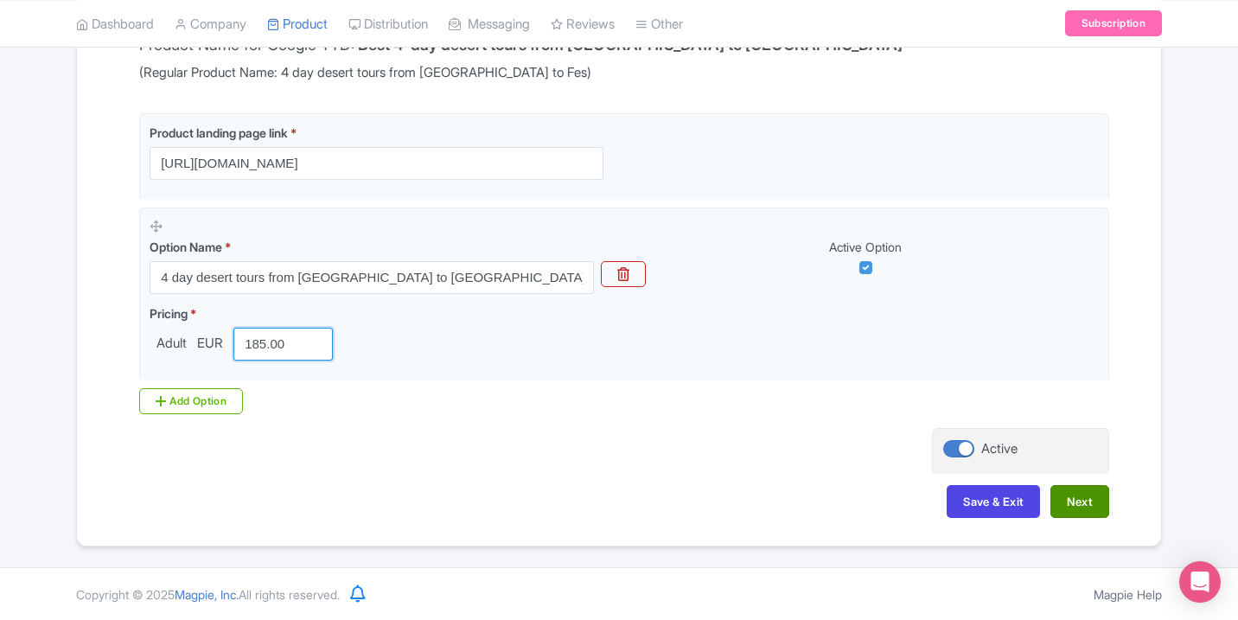
type input "185.00"
click at [1067, 503] on button "Next" at bounding box center [1080, 501] width 59 height 33
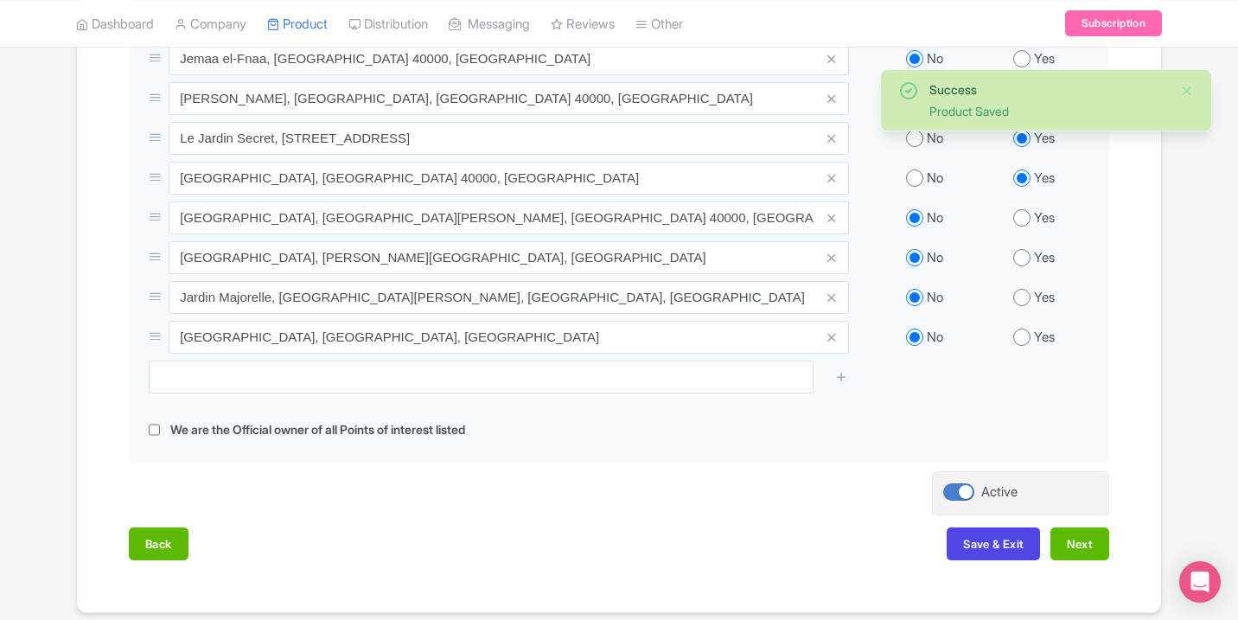
scroll to position [824, 0]
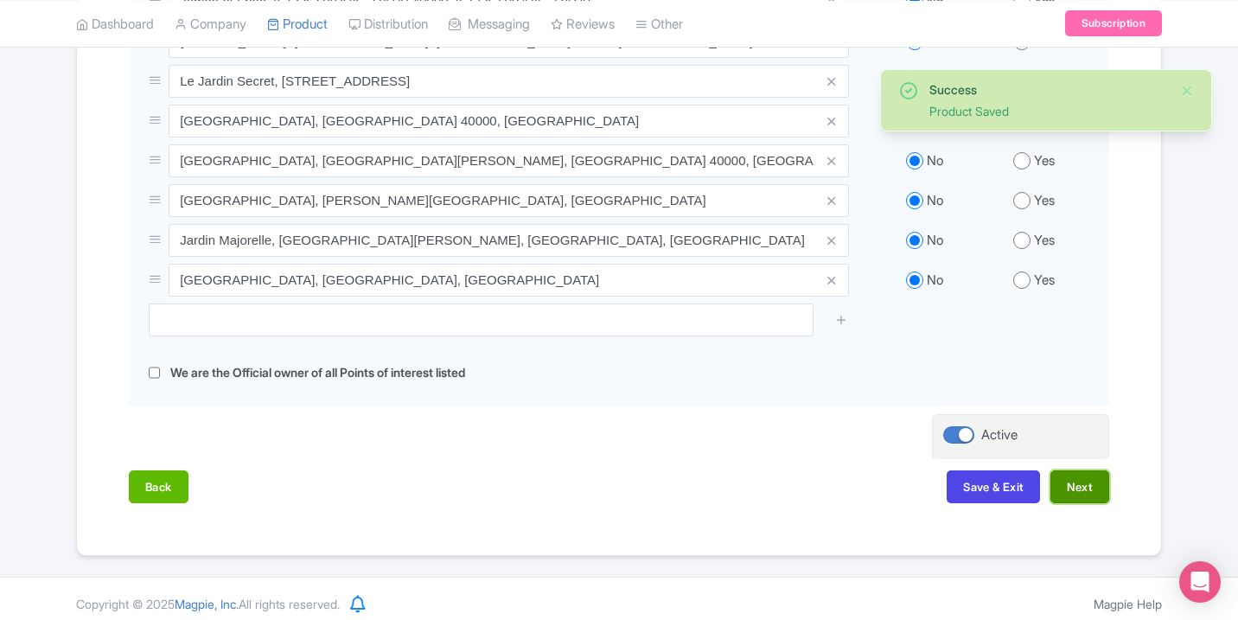
click at [1087, 478] on button "Next" at bounding box center [1080, 486] width 59 height 33
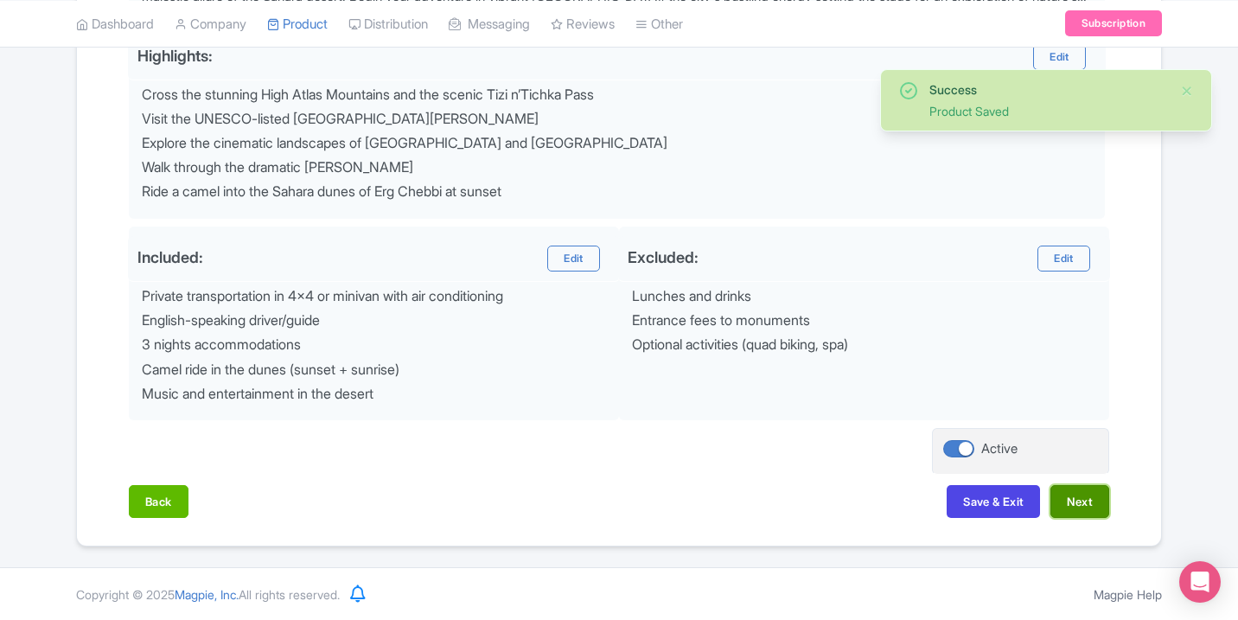
click at [1094, 492] on button "Next" at bounding box center [1080, 501] width 59 height 33
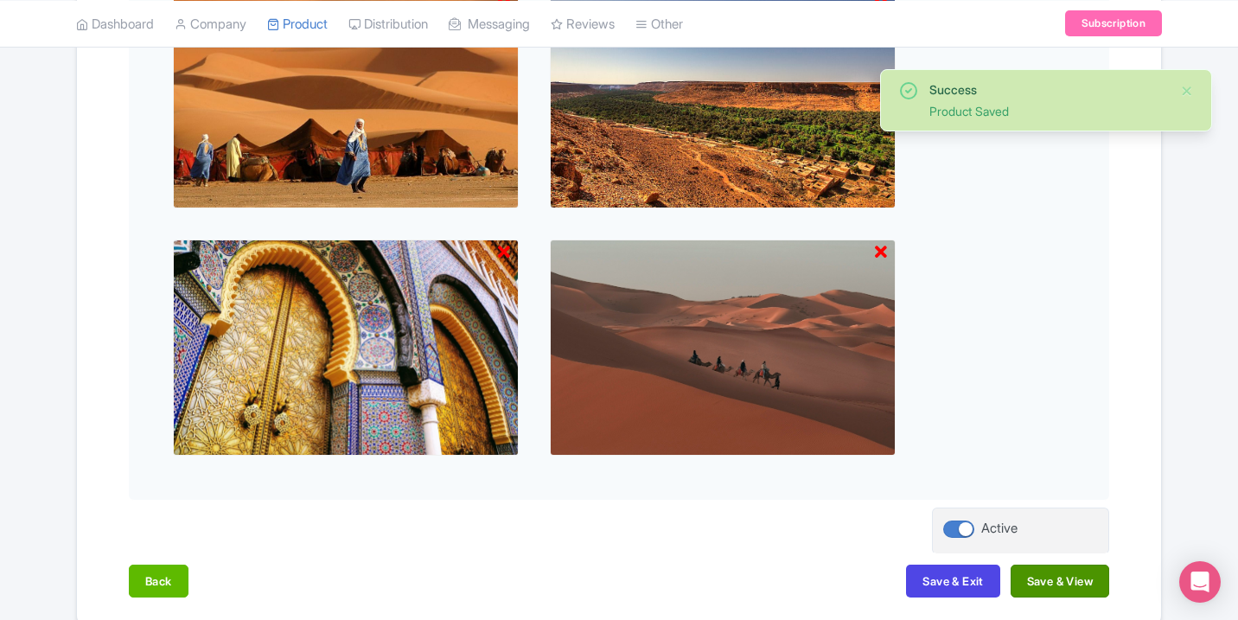
scroll to position [849, 0]
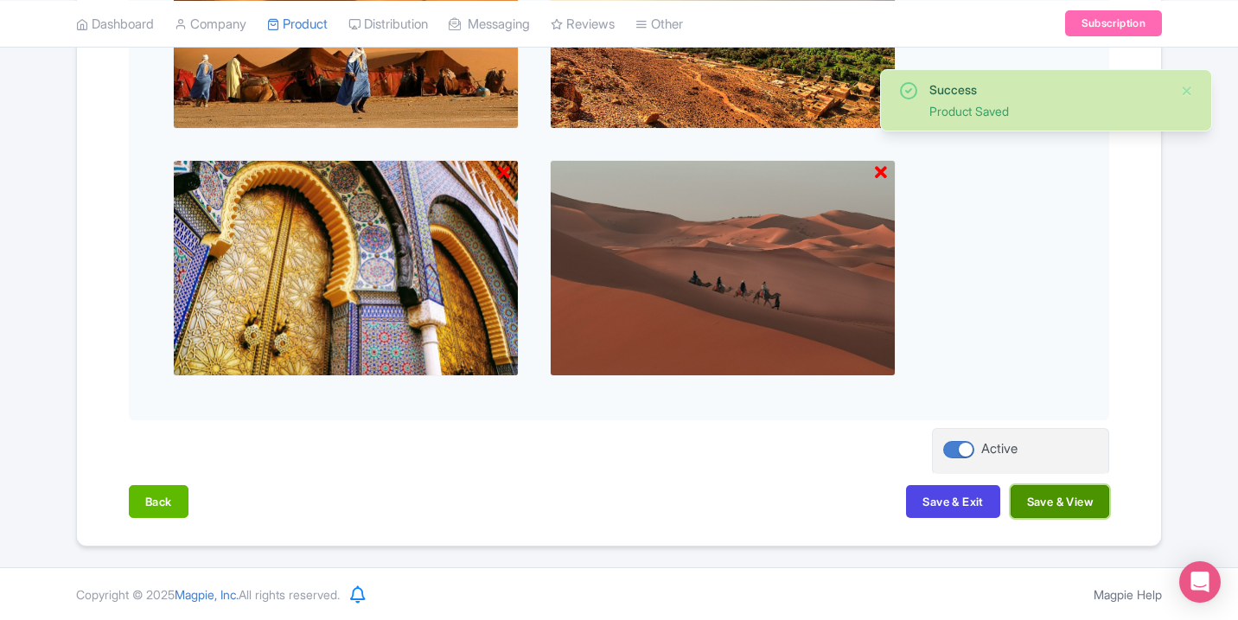
click at [1068, 493] on button "Save & View" at bounding box center [1060, 501] width 99 height 33
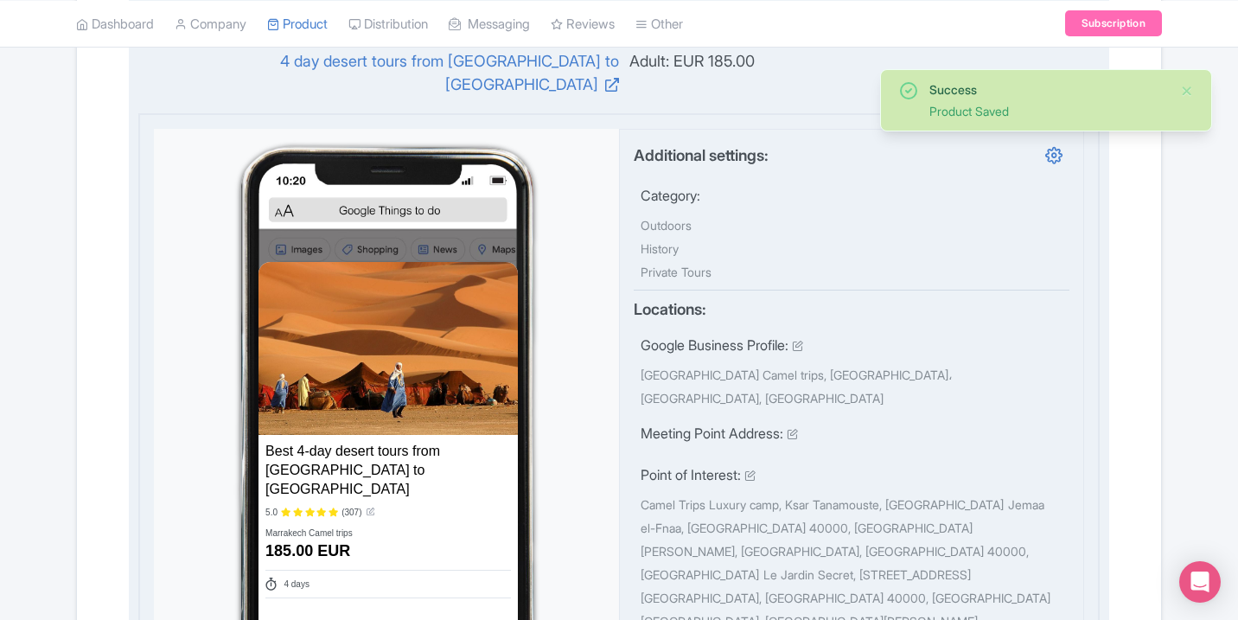
scroll to position [23, 0]
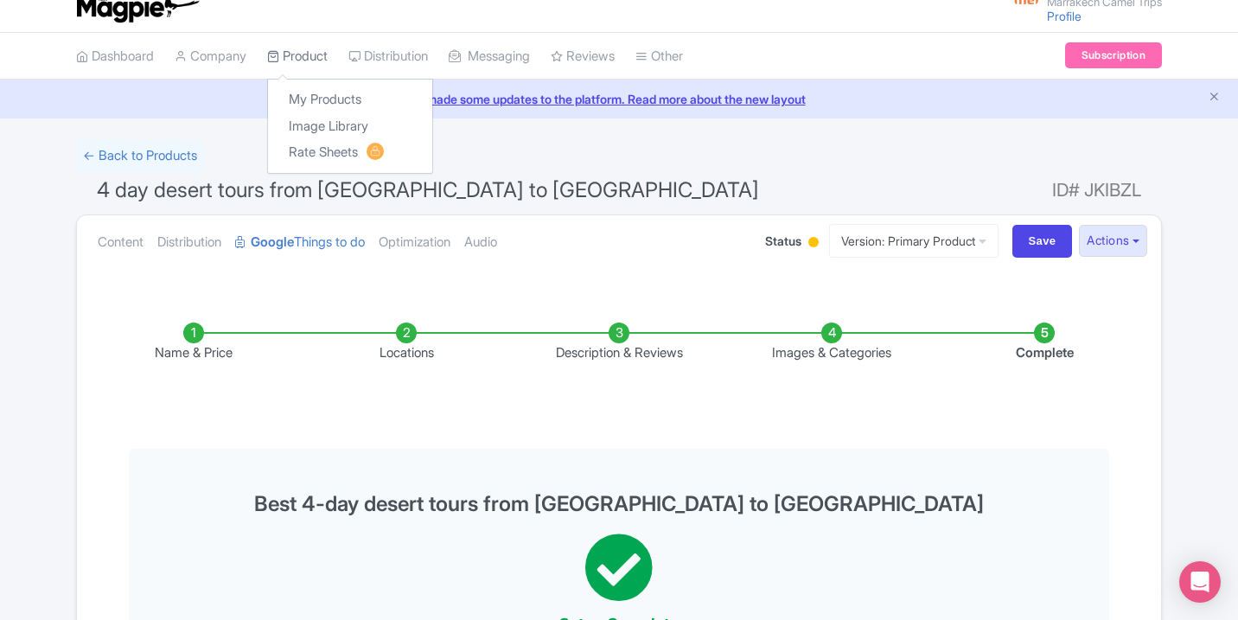
click at [301, 60] on link "Product" at bounding box center [297, 57] width 61 height 48
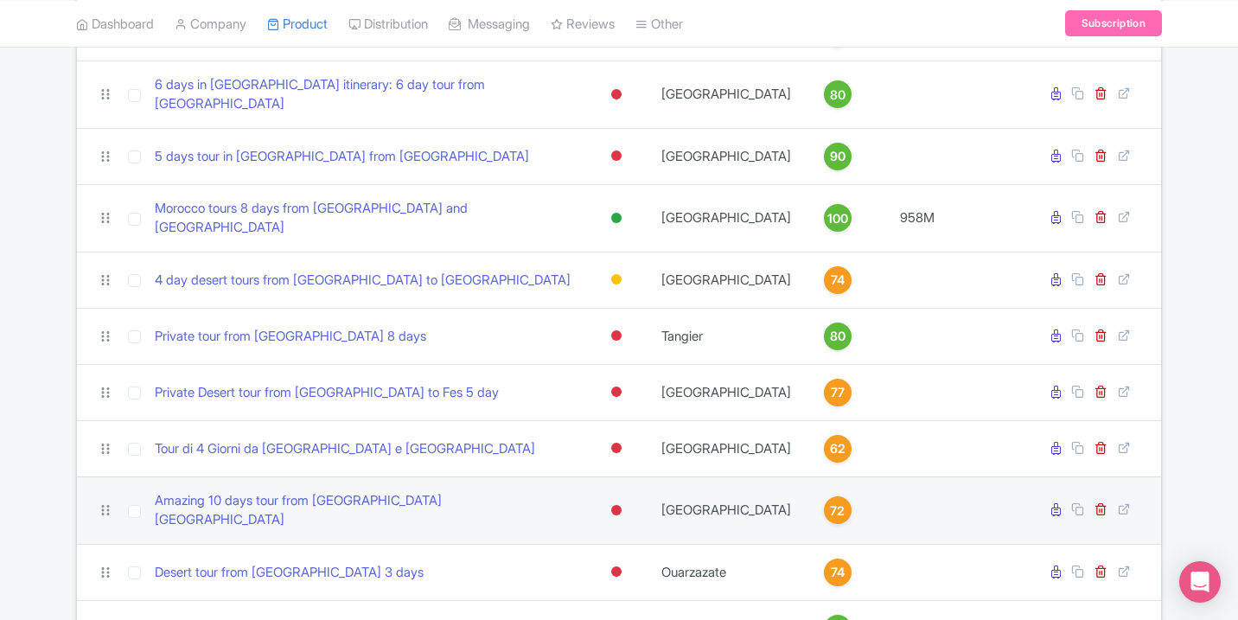
scroll to position [680, 0]
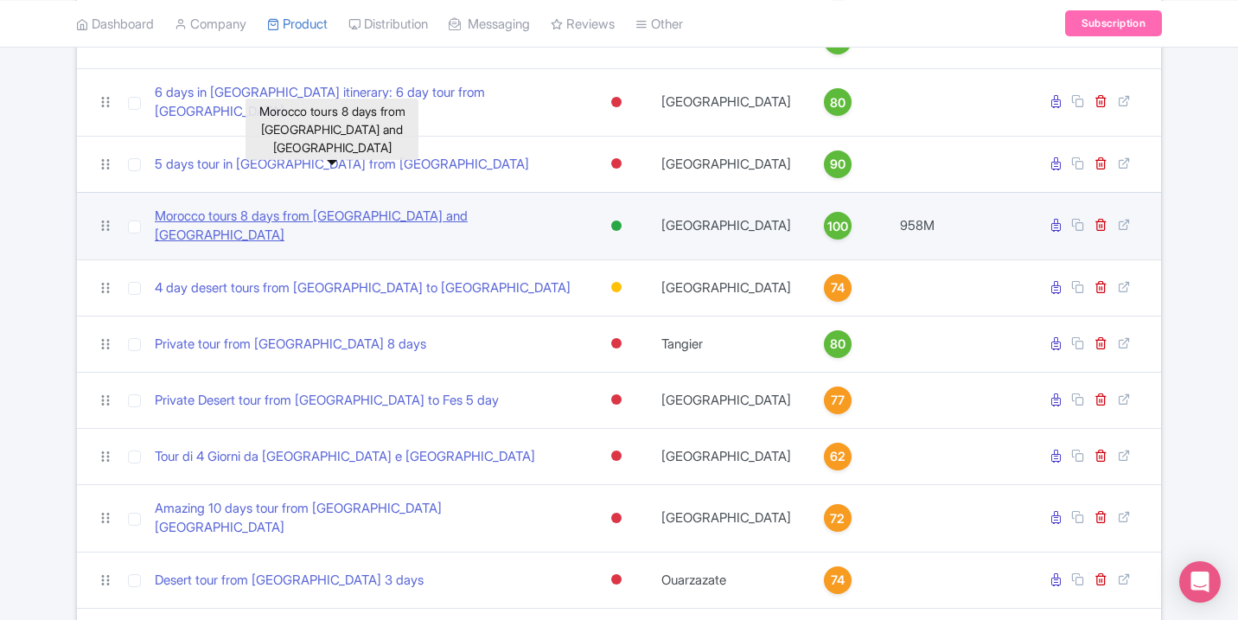
click at [396, 207] on link "Morocco tours 8 days from [GEOGRAPHIC_DATA] and [GEOGRAPHIC_DATA]" at bounding box center [365, 226] width 420 height 39
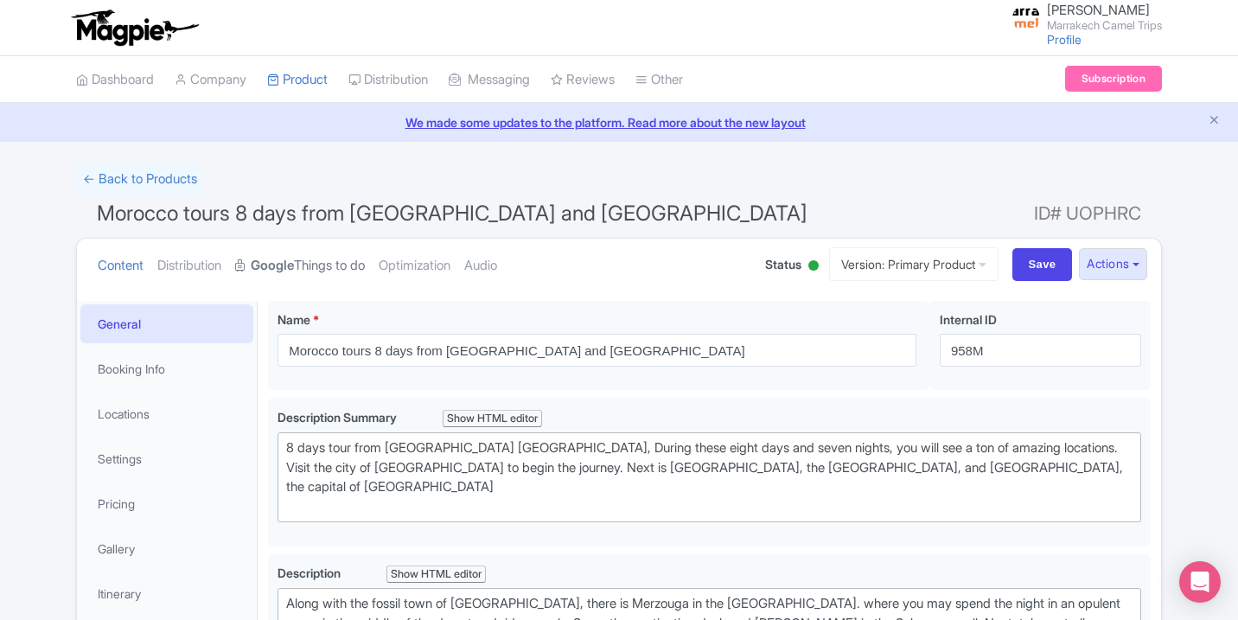
click at [365, 279] on link "Google Things to do" at bounding box center [300, 266] width 130 height 54
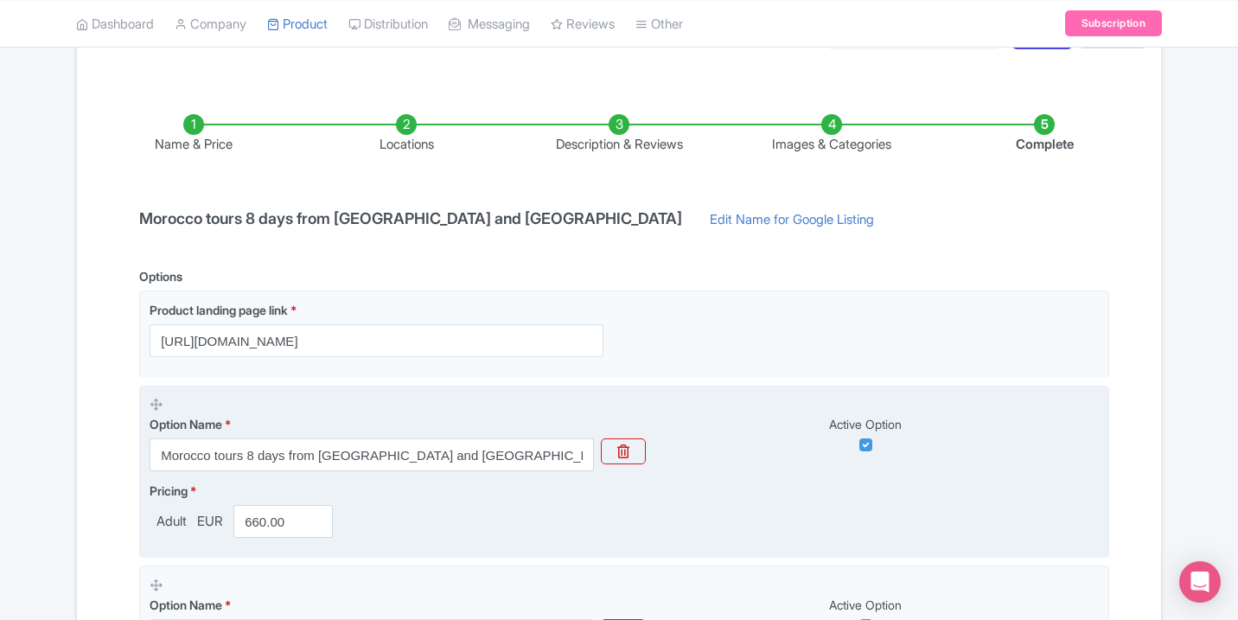
scroll to position [591, 0]
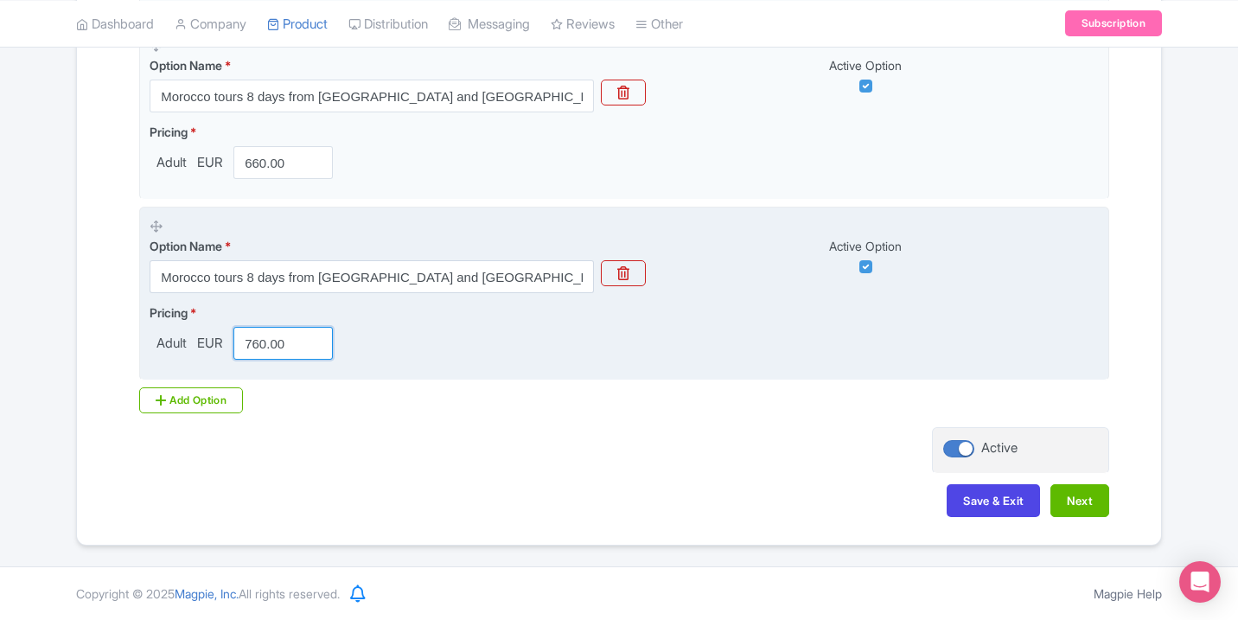
drag, startPoint x: 289, startPoint y: 342, endPoint x: 228, endPoint y: 341, distance: 60.5
click at [229, 342] on div "760.00" at bounding box center [283, 343] width 113 height 33
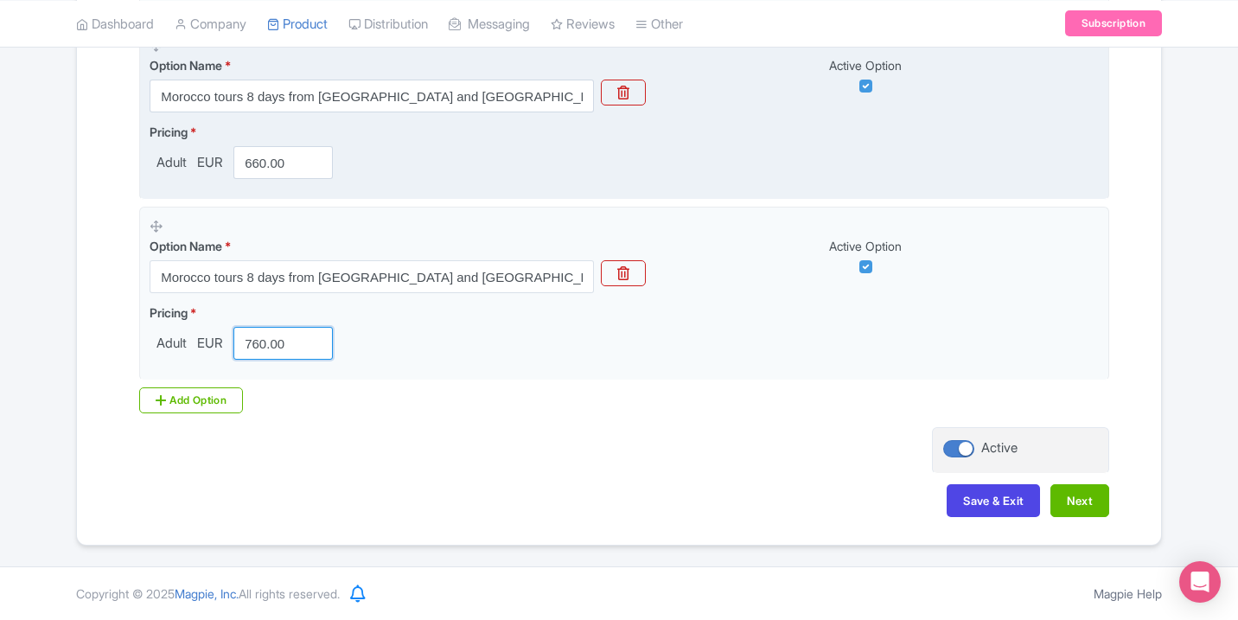
paste input "63"
type input "630"
paste input "3"
drag, startPoint x: 292, startPoint y: 168, endPoint x: 246, endPoint y: 159, distance: 46.6
click at [246, 159] on input "630" at bounding box center [282, 162] width 99 height 33
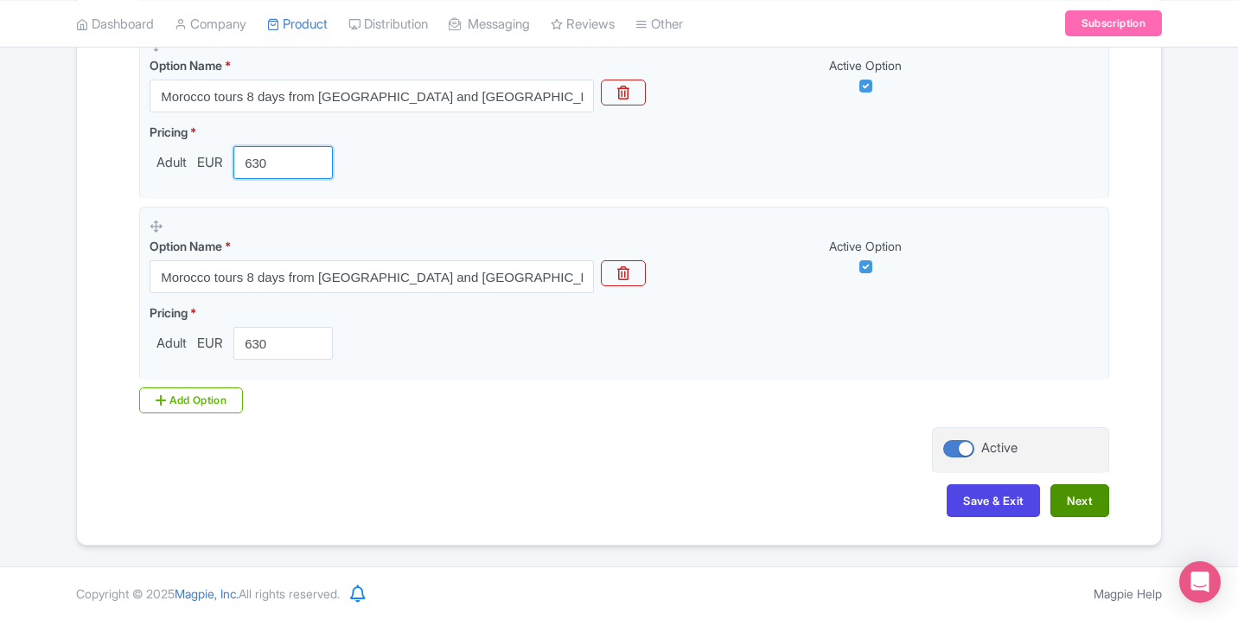
type input "630"
click at [1078, 510] on button "Next" at bounding box center [1080, 500] width 59 height 33
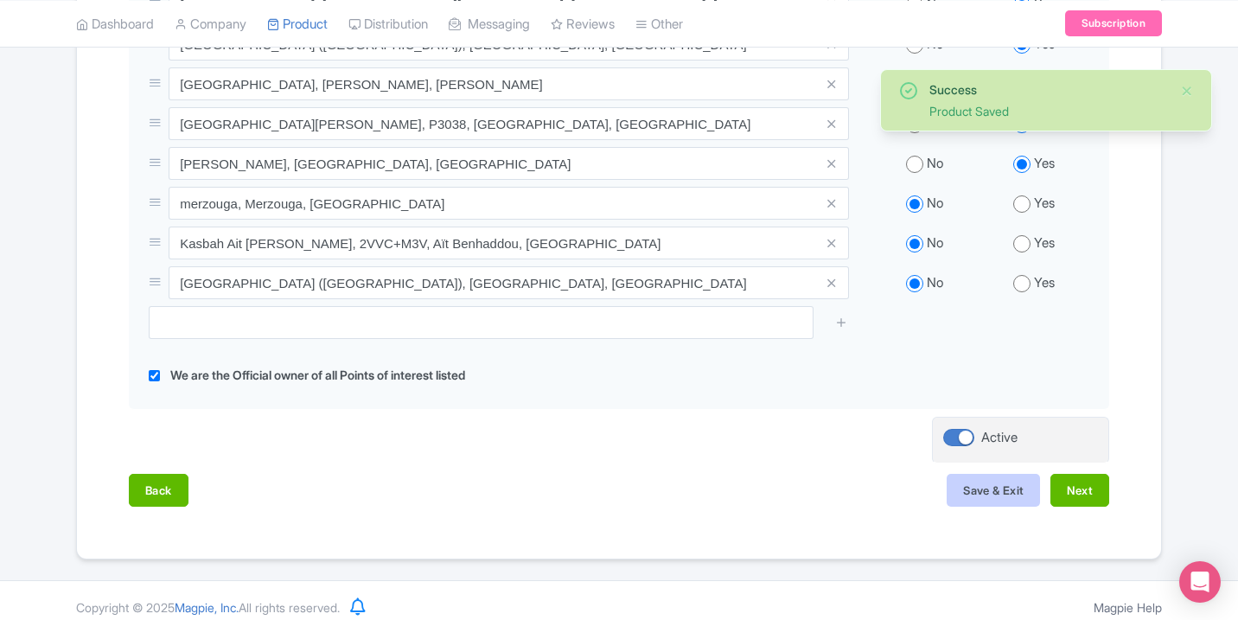
scroll to position [816, 0]
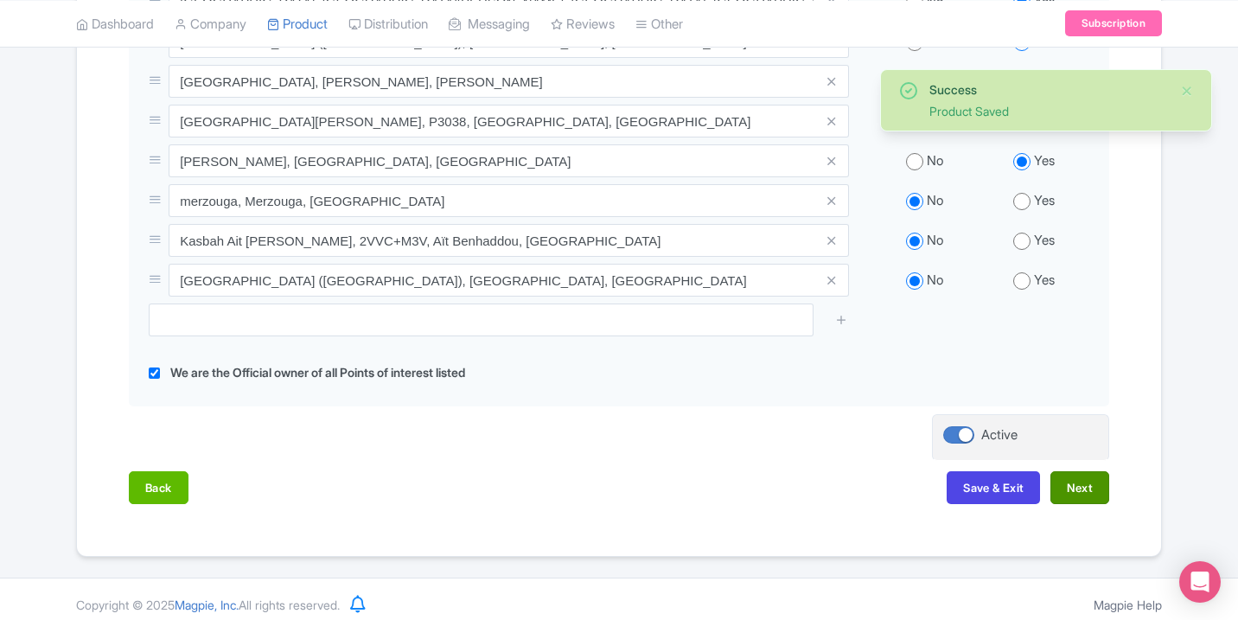
click at [1112, 470] on div "Name & Price Locations Description & Reviews Images & Categories Complete Edit …" at bounding box center [619, 8] width 1064 height 1027
click at [1099, 477] on button "Next" at bounding box center [1080, 487] width 59 height 33
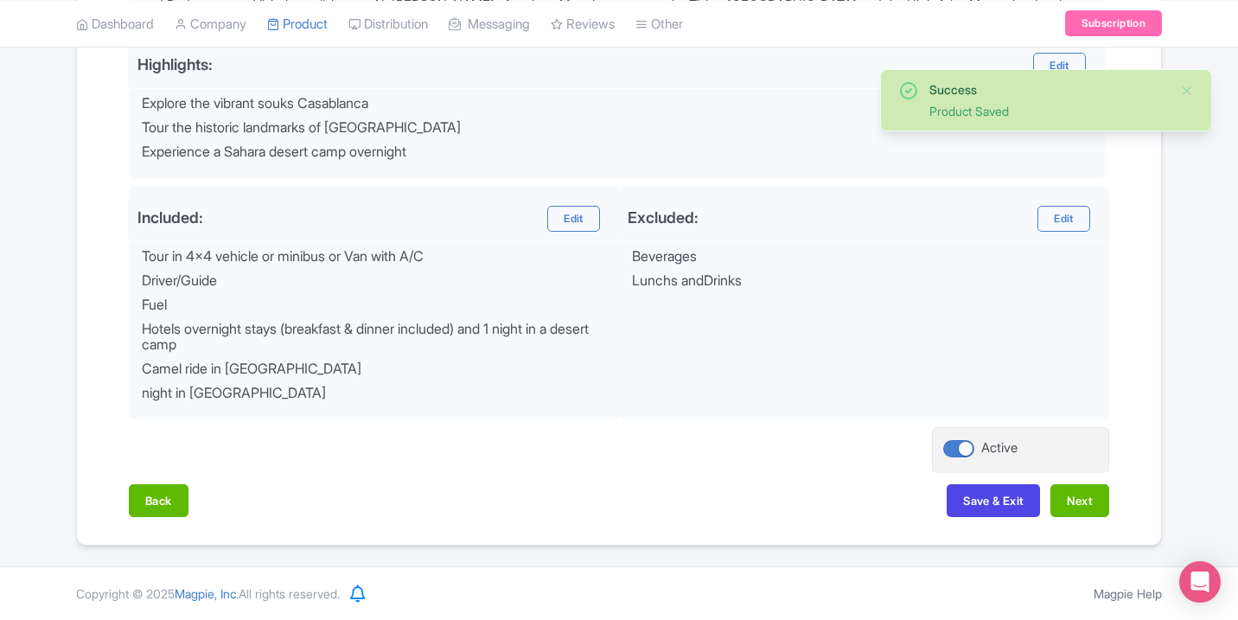
scroll to position [720, 0]
click at [1084, 484] on button "Next" at bounding box center [1080, 500] width 59 height 33
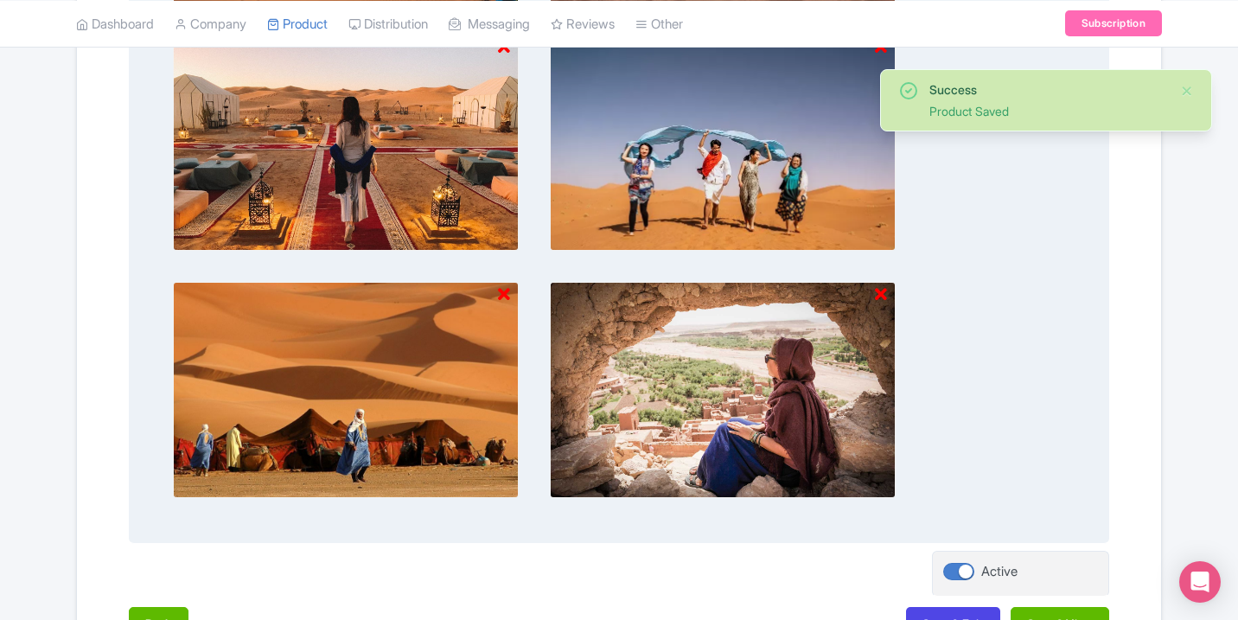
scroll to position [1270, 0]
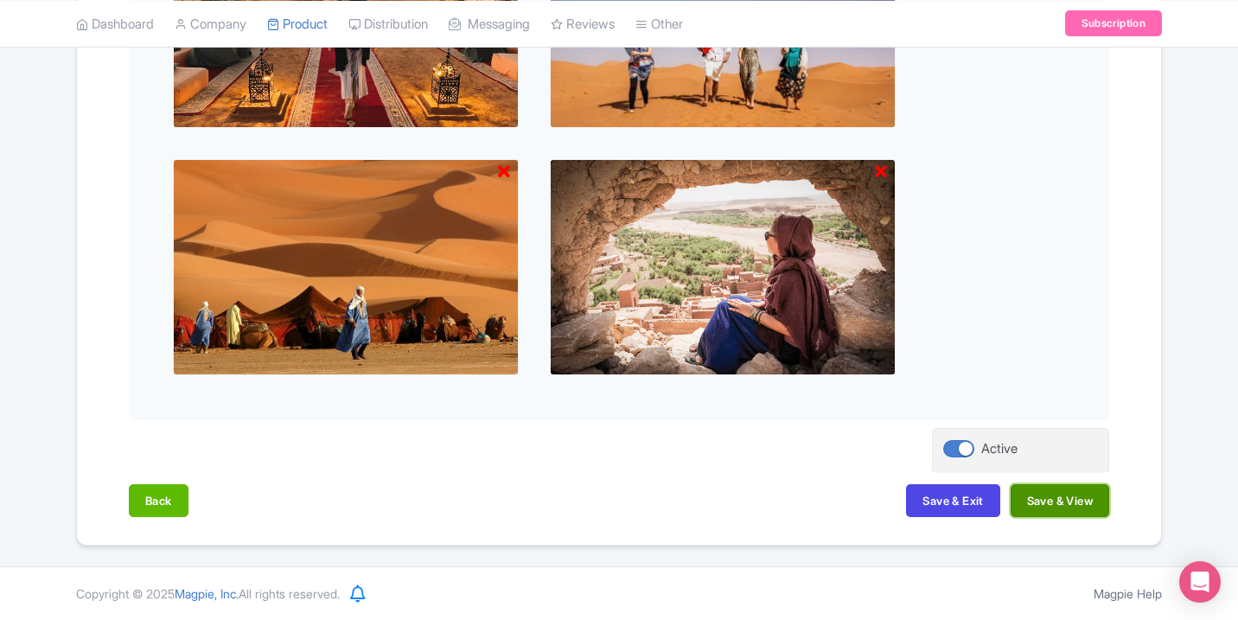
click at [1051, 498] on button "Save & View" at bounding box center [1060, 500] width 99 height 33
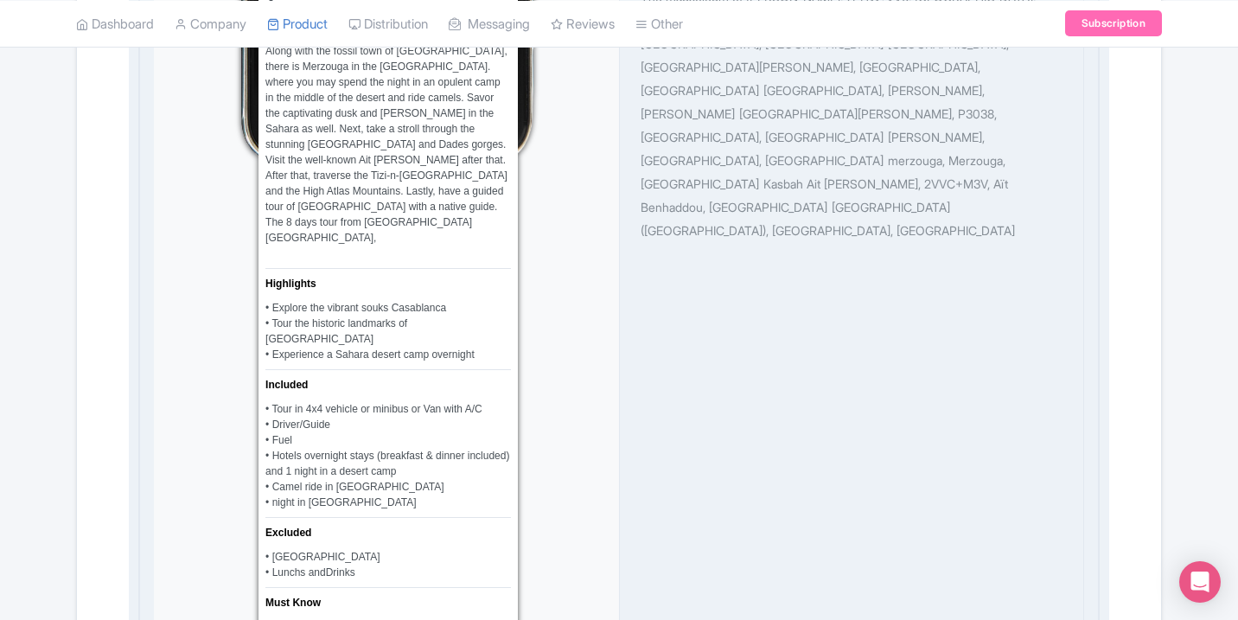
scroll to position [419, 0]
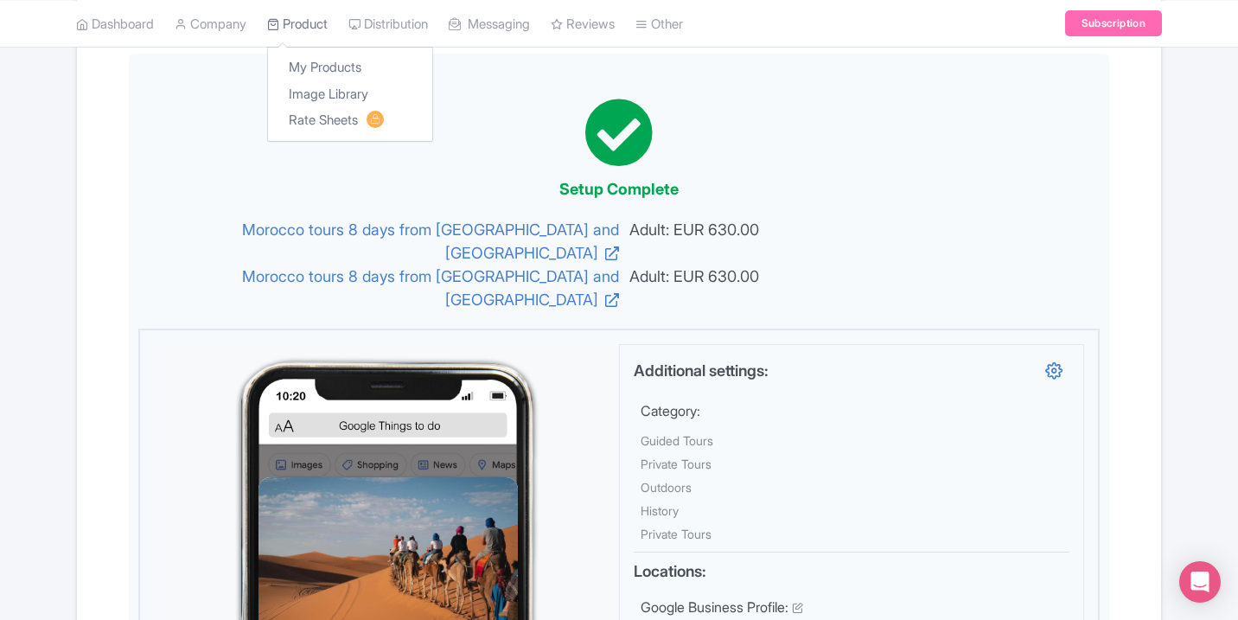
click at [328, 34] on link "Product" at bounding box center [297, 24] width 61 height 48
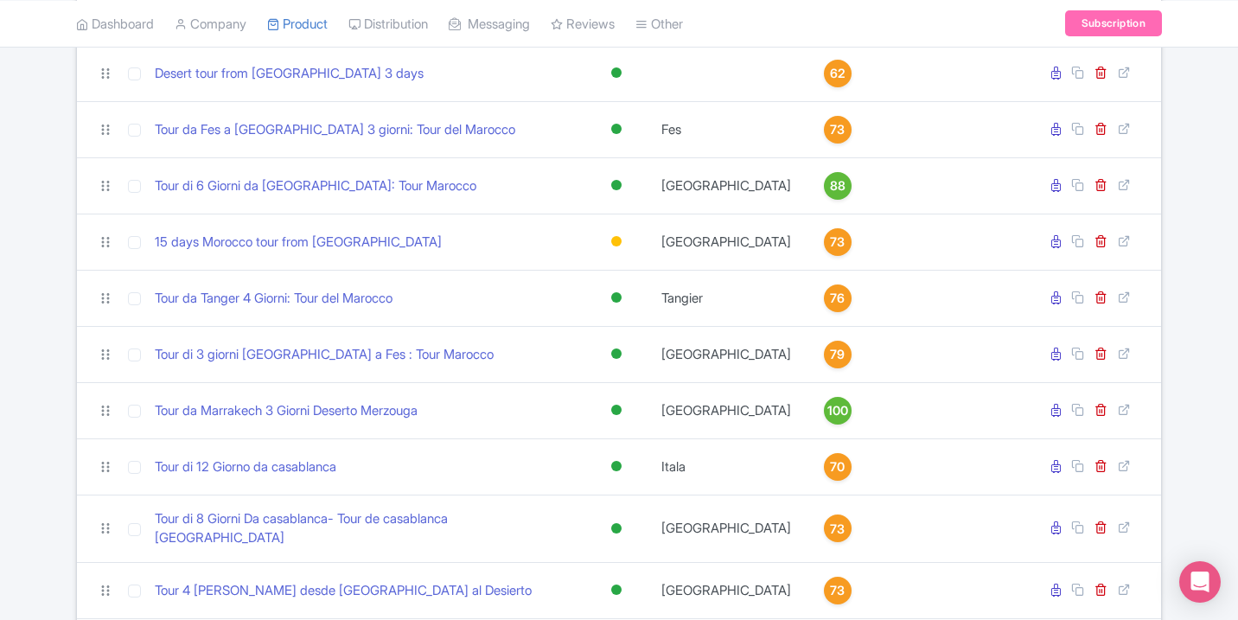
scroll to position [1529, 0]
